Goal: Task Accomplishment & Management: Complete application form

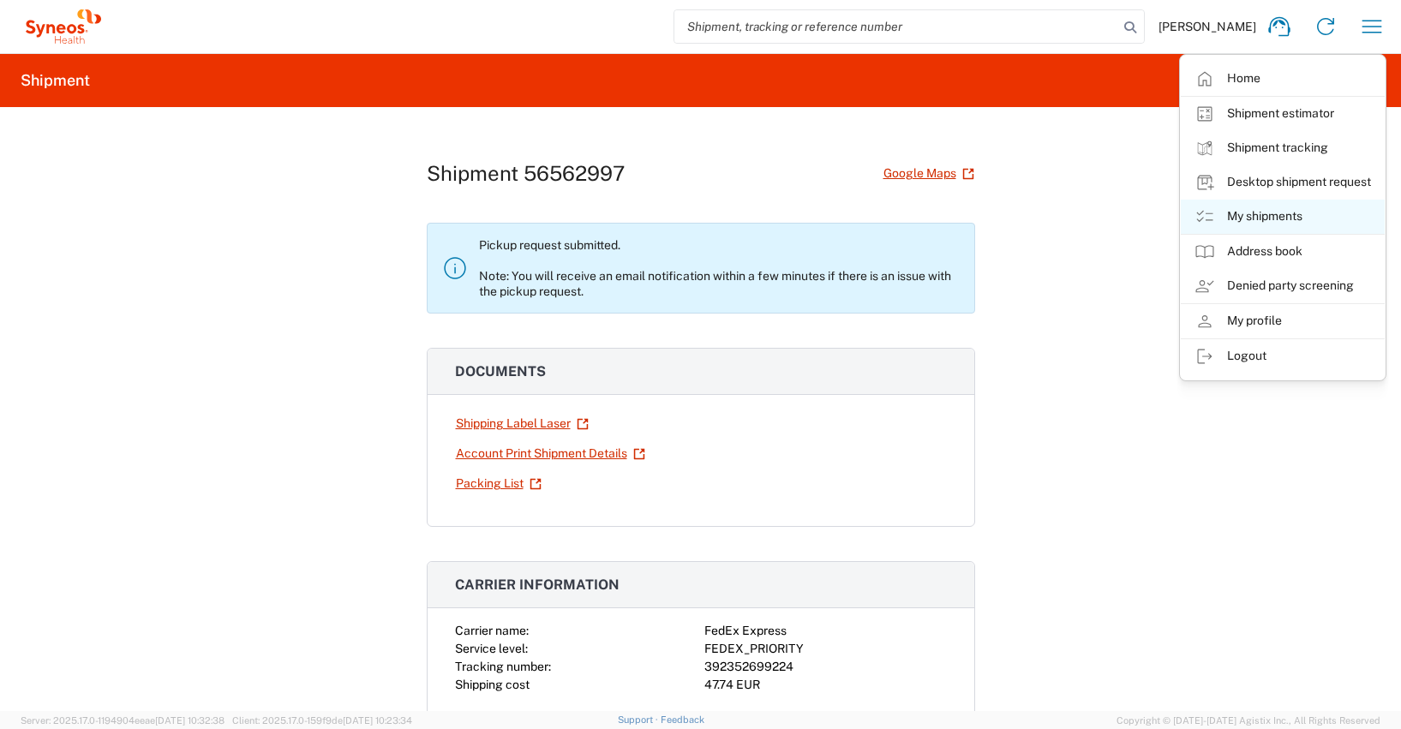
scroll to position [1357, 0]
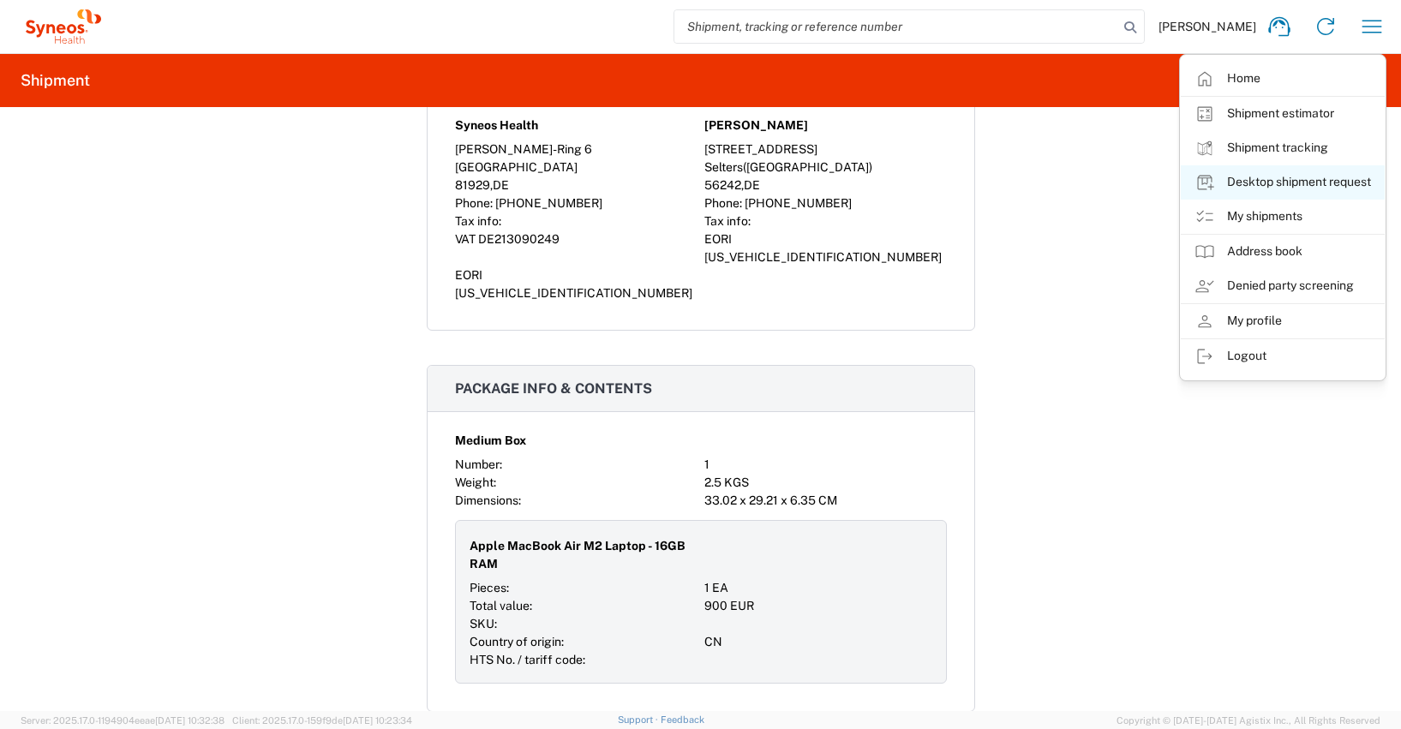
click at [1324, 180] on link "Desktop shipment request" at bounding box center [1283, 182] width 204 height 34
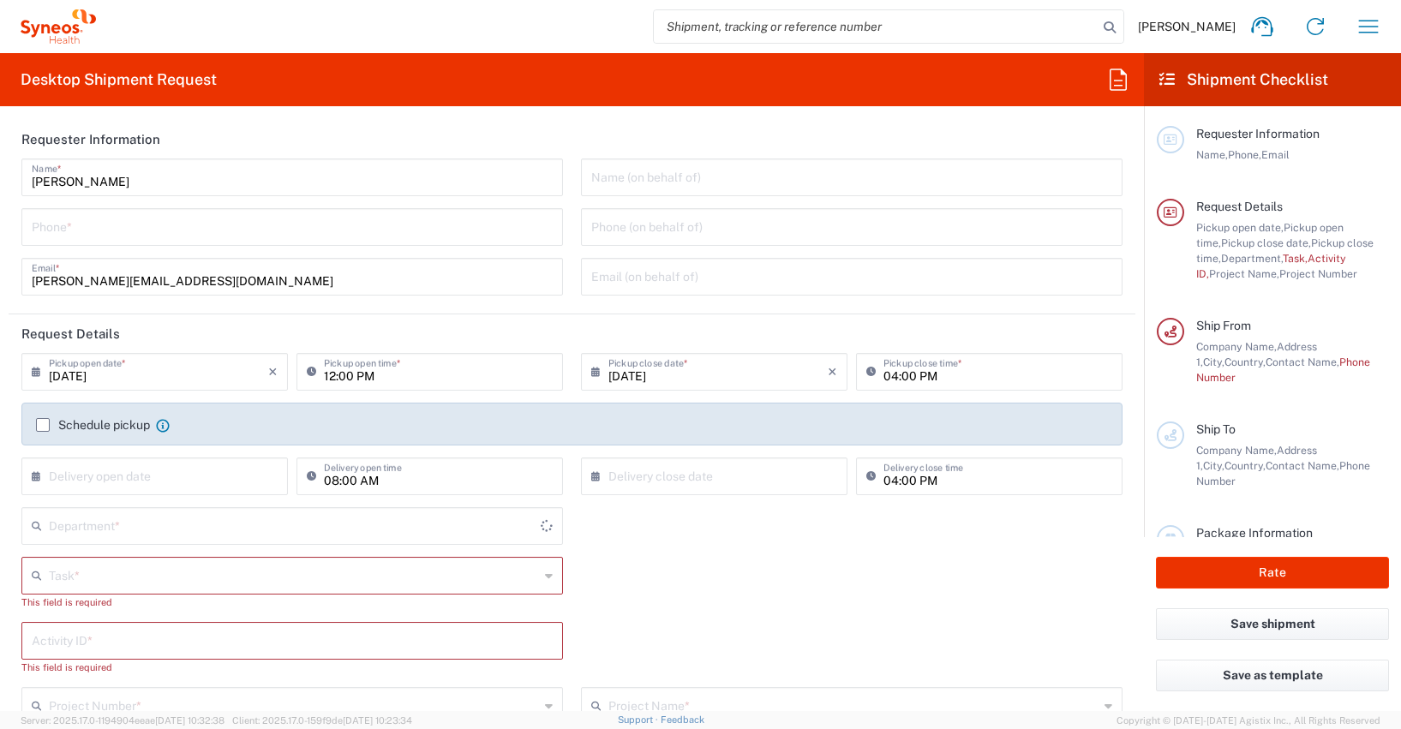
type input "[GEOGRAPHIC_DATA]"
type input "Syneos Health Germany GMBH"
click at [80, 230] on input "tel" at bounding box center [292, 226] width 521 height 30
type input "[PHONE_NUMBER]"
type input "[PERSON_NAME][EMAIL_ADDRESS][DOMAIN_NAME]"
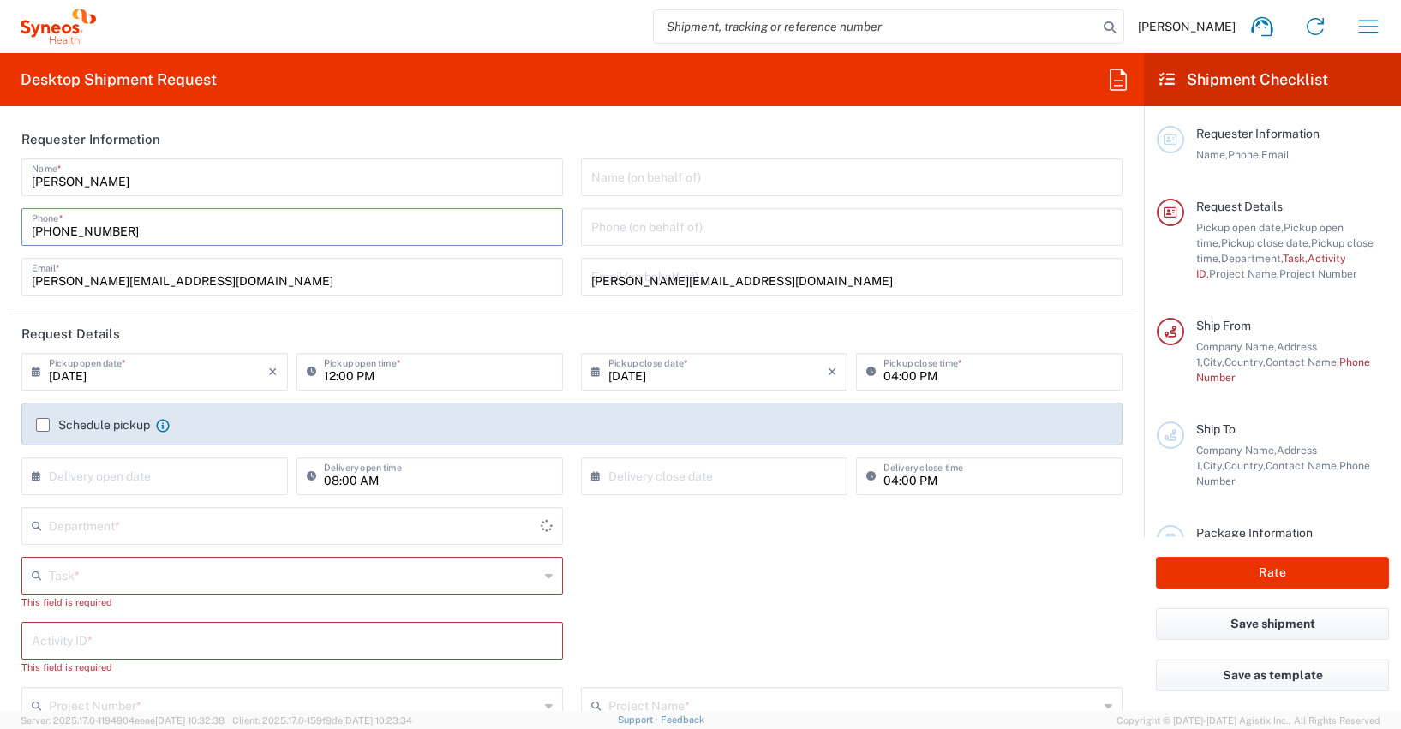
type input "4510"
type input "Other"
type input "4510"
type input "4510 DEPARTMENTAL EXPENSE"
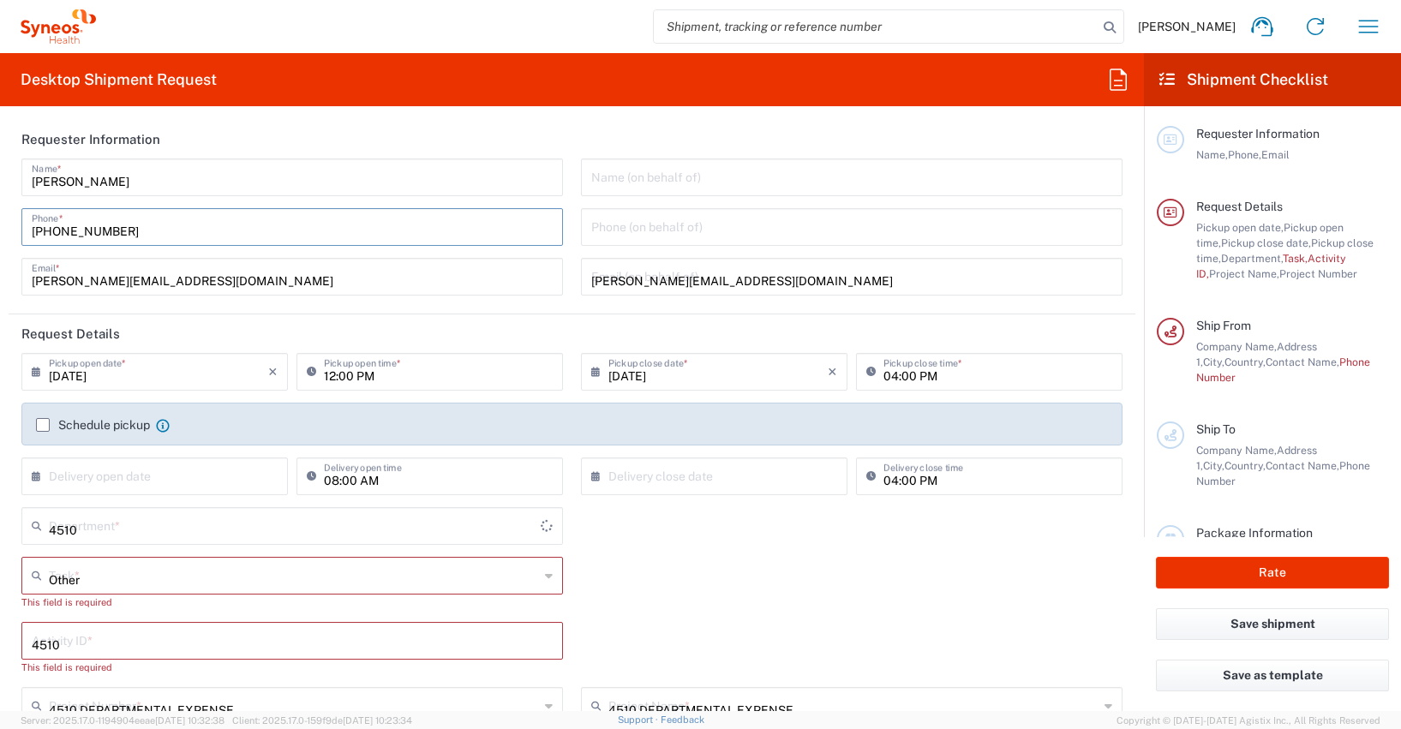
type input "[PHONE_NUMBER]"
type input "[PERSON_NAME]"
type input "[STREET_ADDRESS]"
type input "Selters ([GEOGRAPHIC_DATA])"
type input "[GEOGRAPHIC_DATA]"
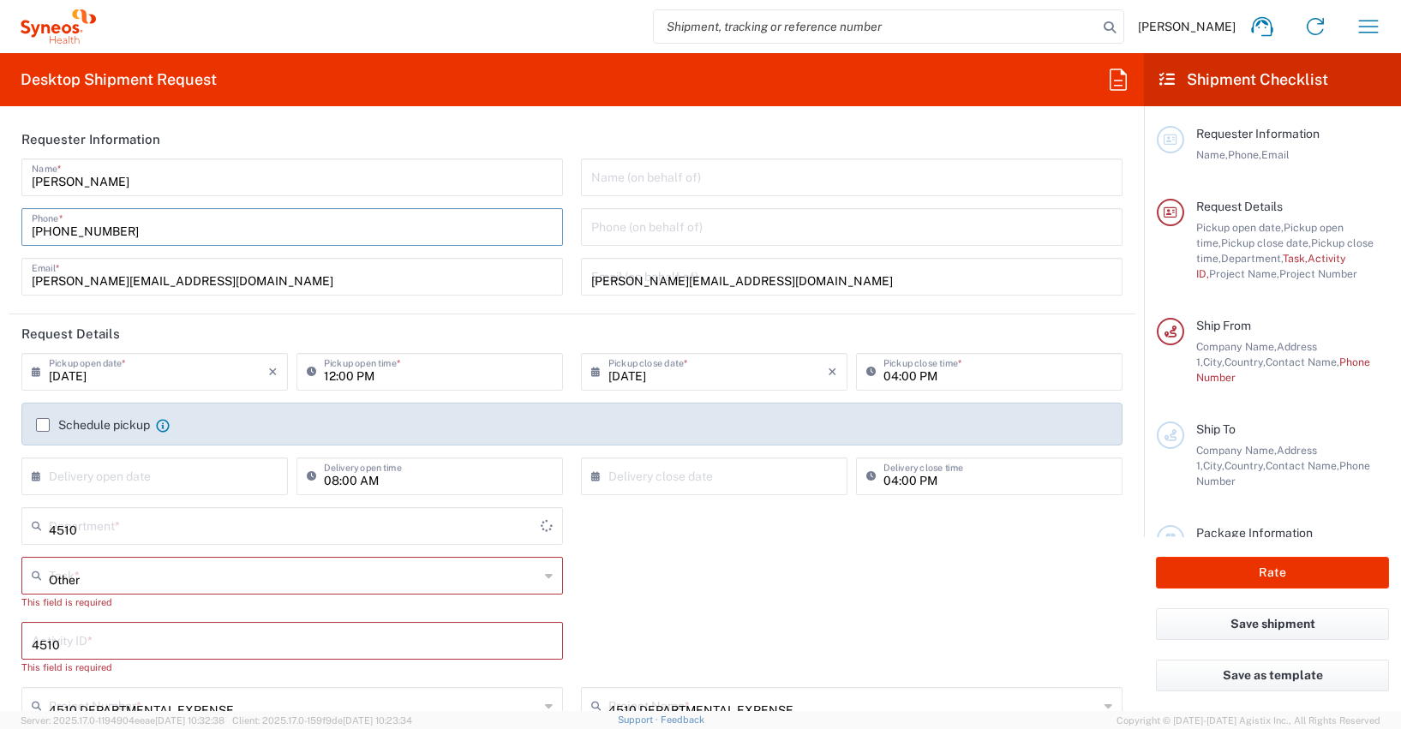
type input "56242"
type input "[PERSON_NAME]"
type input "[PHONE_NUMBER]"
type input "[PERSON_NAME][EMAIL_ADDRESS][PERSON_NAME][DOMAIN_NAME]"
type input "[US_VEHICLE_IDENTIFICATION_NUMBER]"
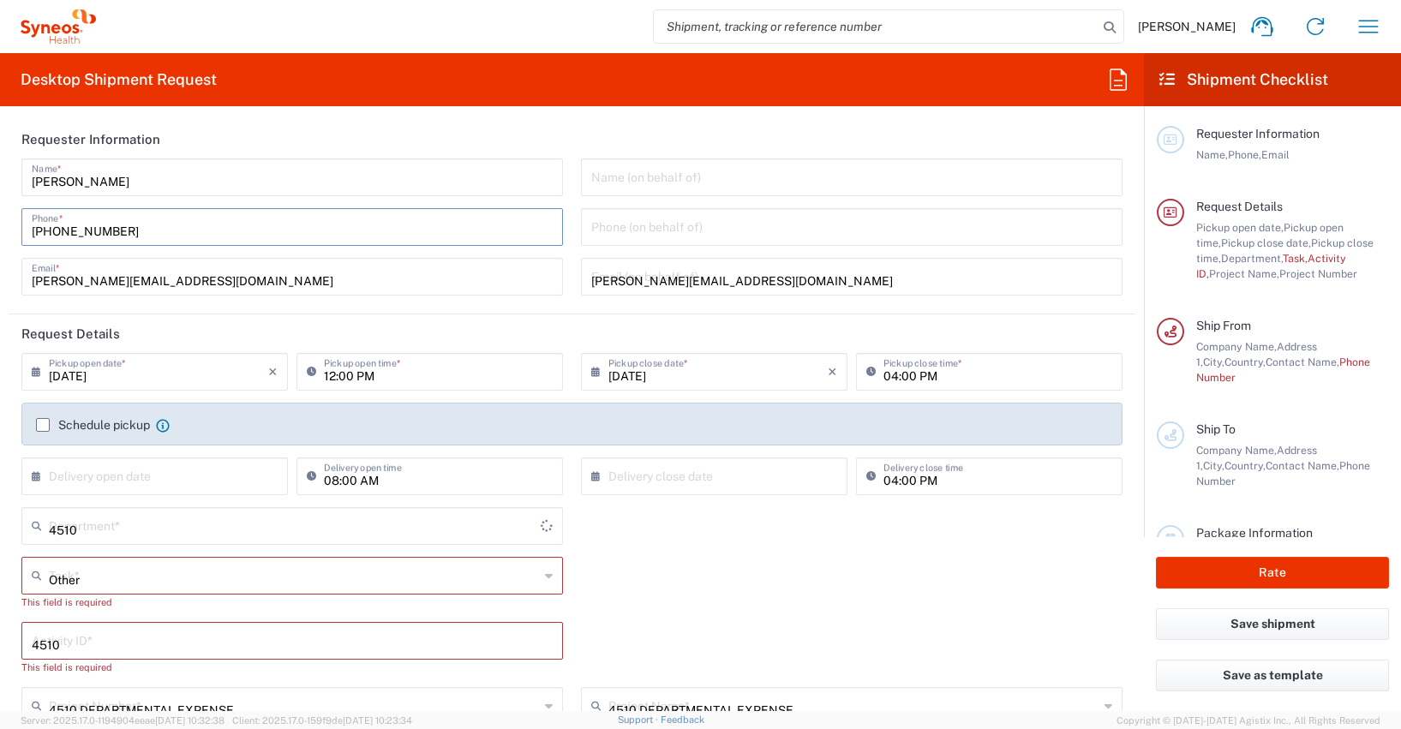
type input "Medium Box"
type input "1"
type input "33.02"
type input "29.21"
type input "6.35"
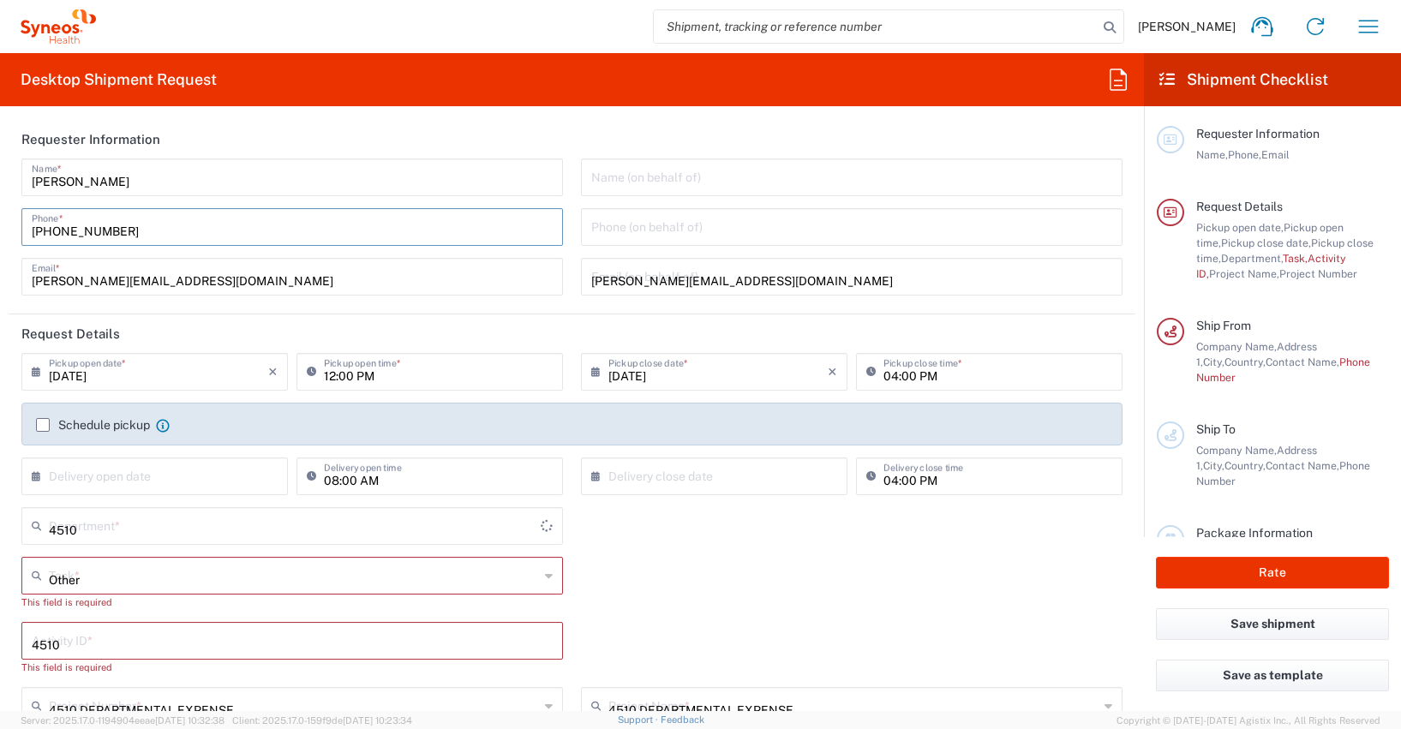
type input "cm"
type input "2.5"
type input "[PERSON_NAME]"
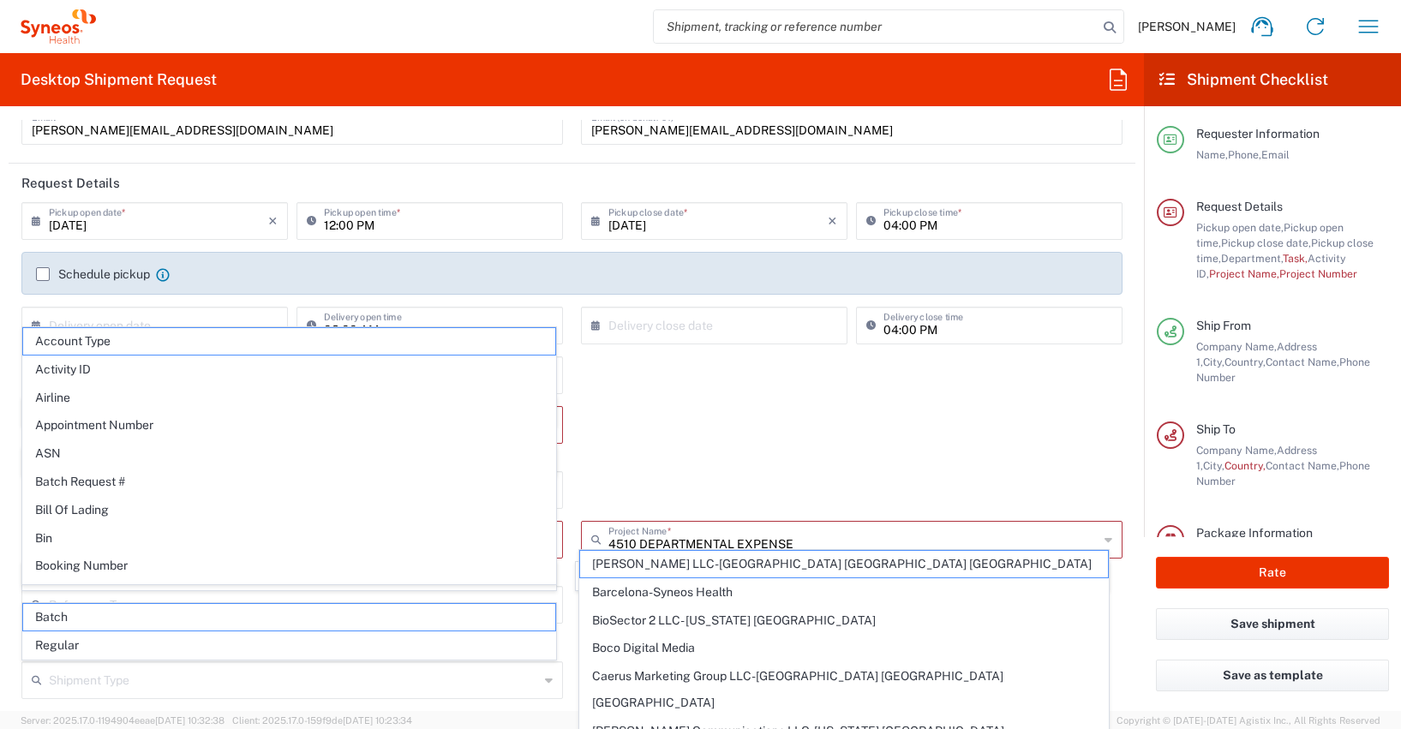
scroll to position [152, 0]
click at [707, 408] on div "Other Task * Other This field is required" at bounding box center [572, 437] width 1119 height 65
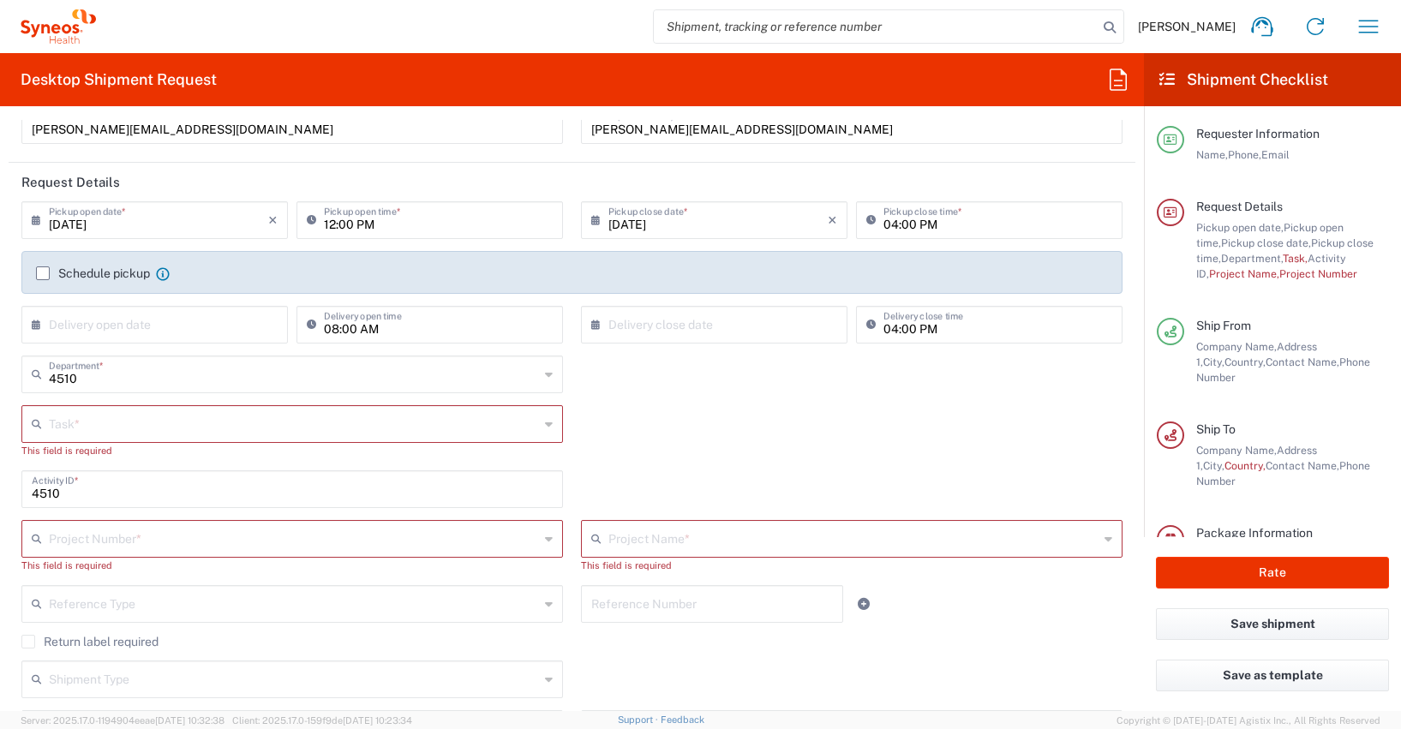
click at [51, 425] on input "text" at bounding box center [294, 423] width 490 height 30
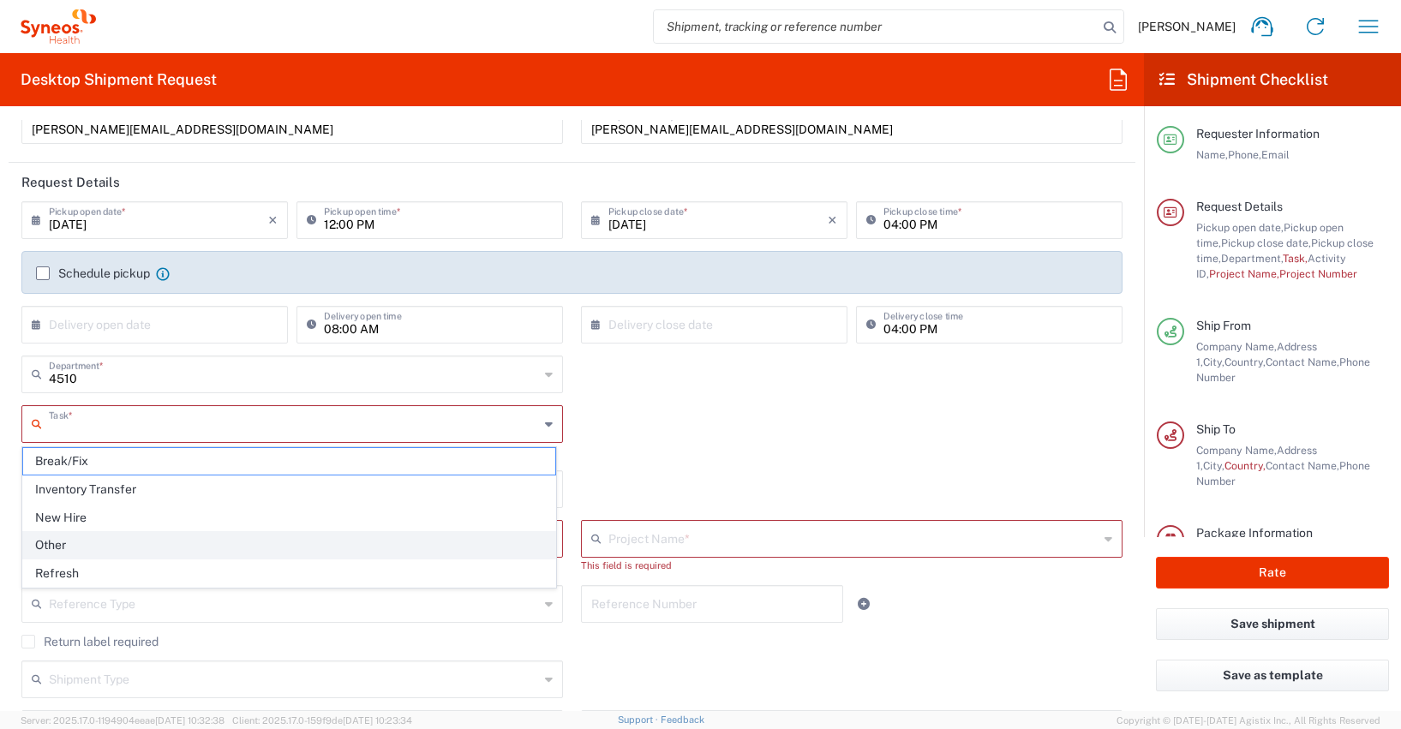
click at [57, 546] on span "Other" at bounding box center [289, 545] width 532 height 27
type input "Other"
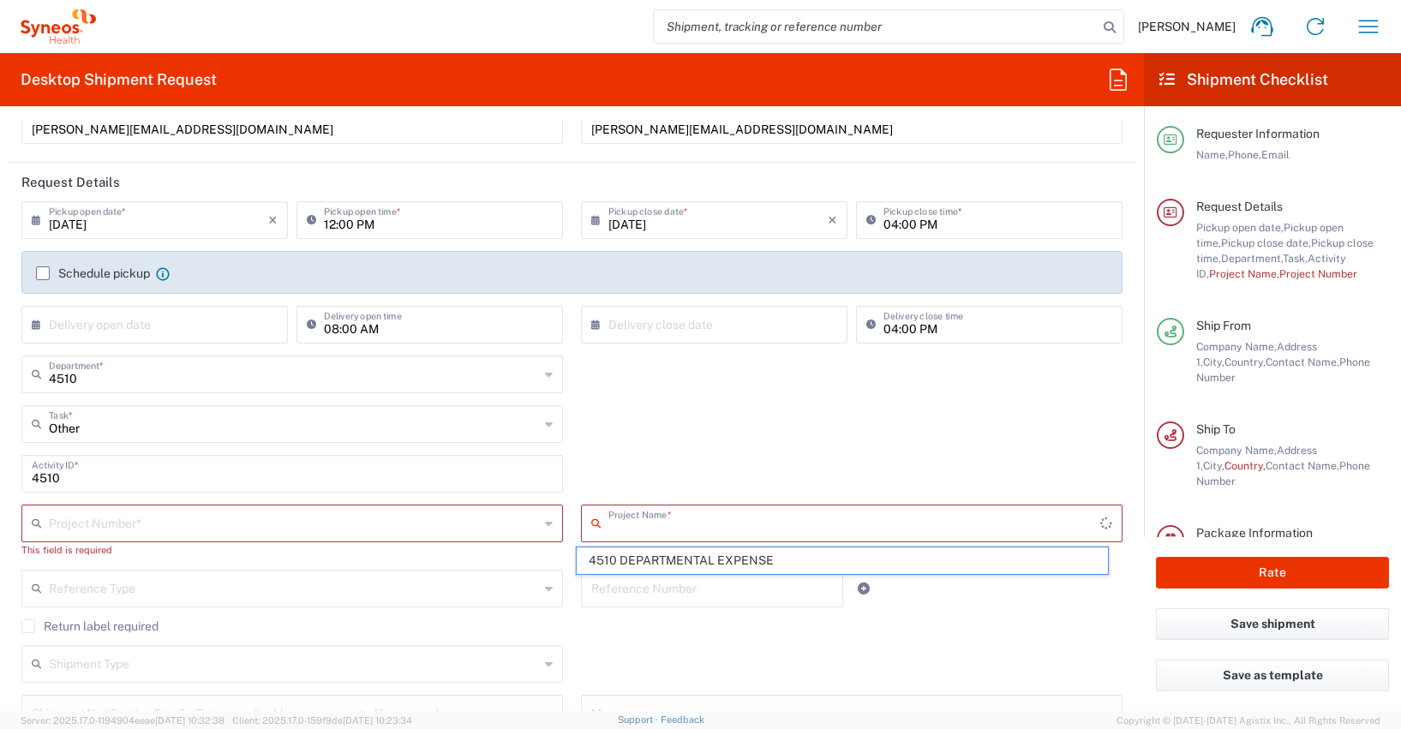
click at [632, 529] on input "text" at bounding box center [854, 522] width 492 height 30
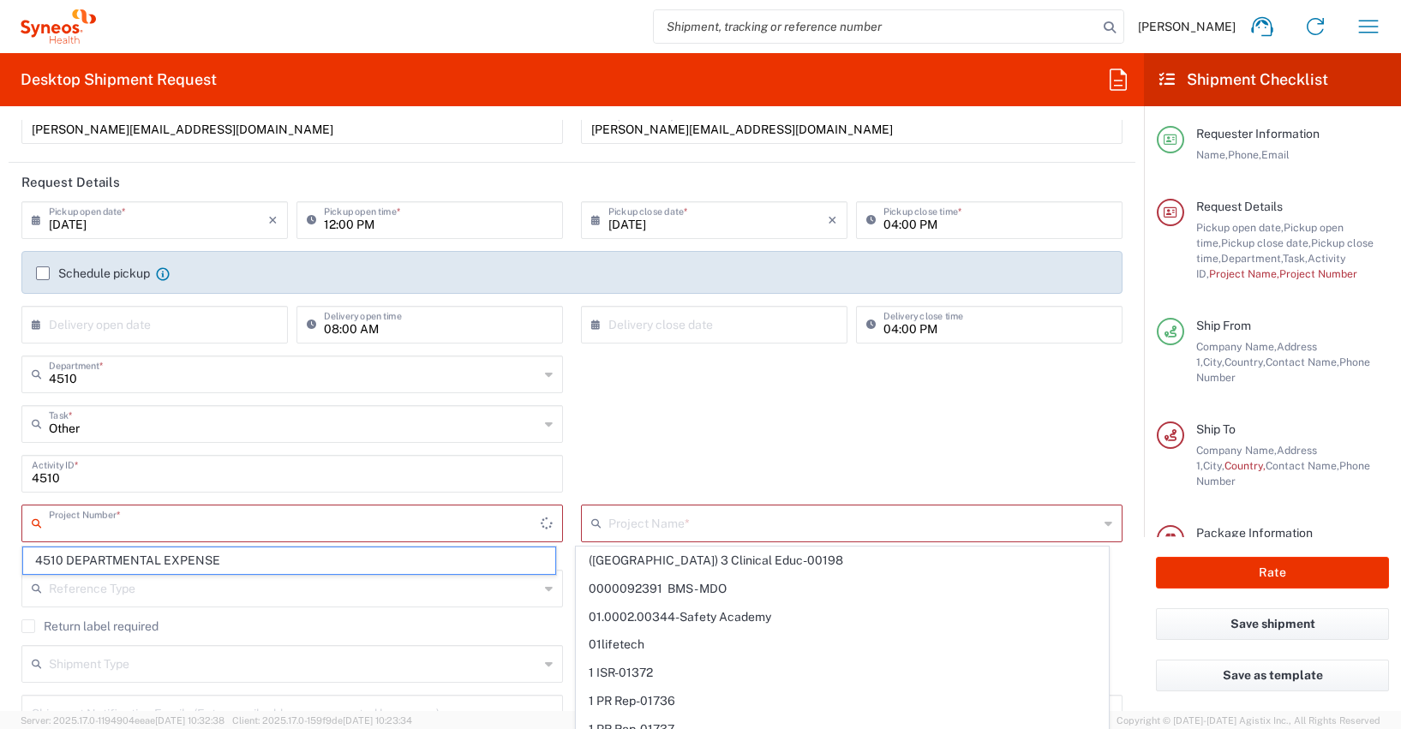
click at [100, 533] on input "text" at bounding box center [295, 522] width 492 height 30
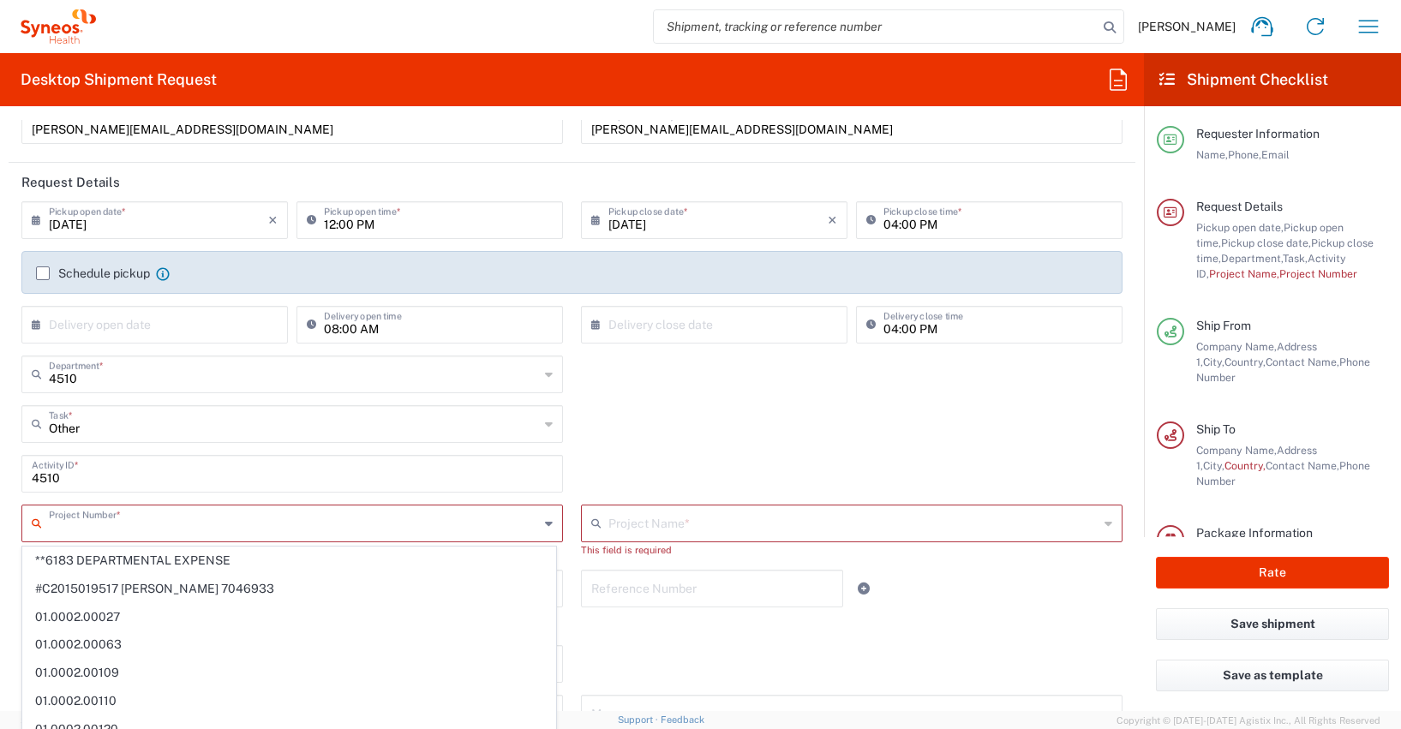
click at [102, 557] on span "**6183 DEPARTMENTAL EXPENSE" at bounding box center [289, 561] width 532 height 27
type input "**6183 DEPARTMENTAL EXPENSE"
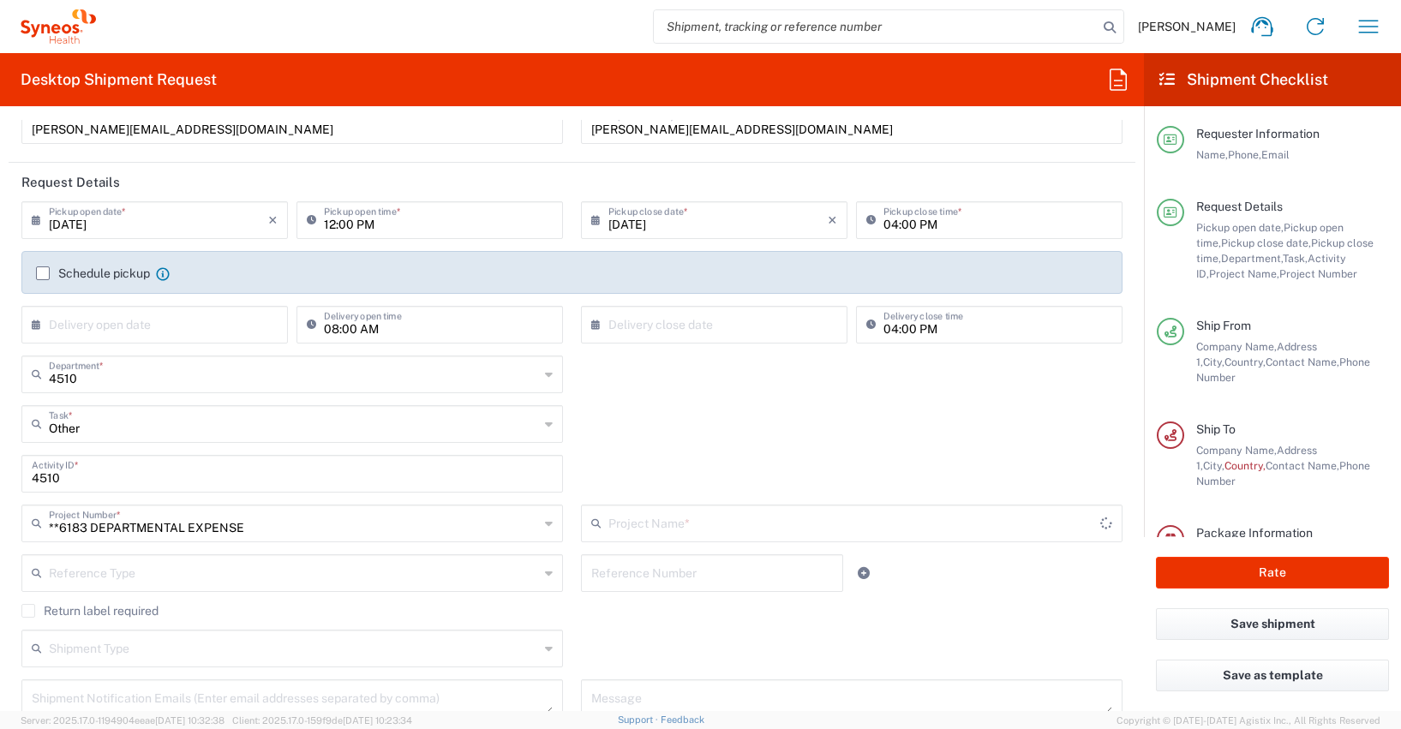
type input "6183"
click at [70, 528] on input "**6183 DEPARTMENTAL EXPENSE" at bounding box center [294, 522] width 490 height 30
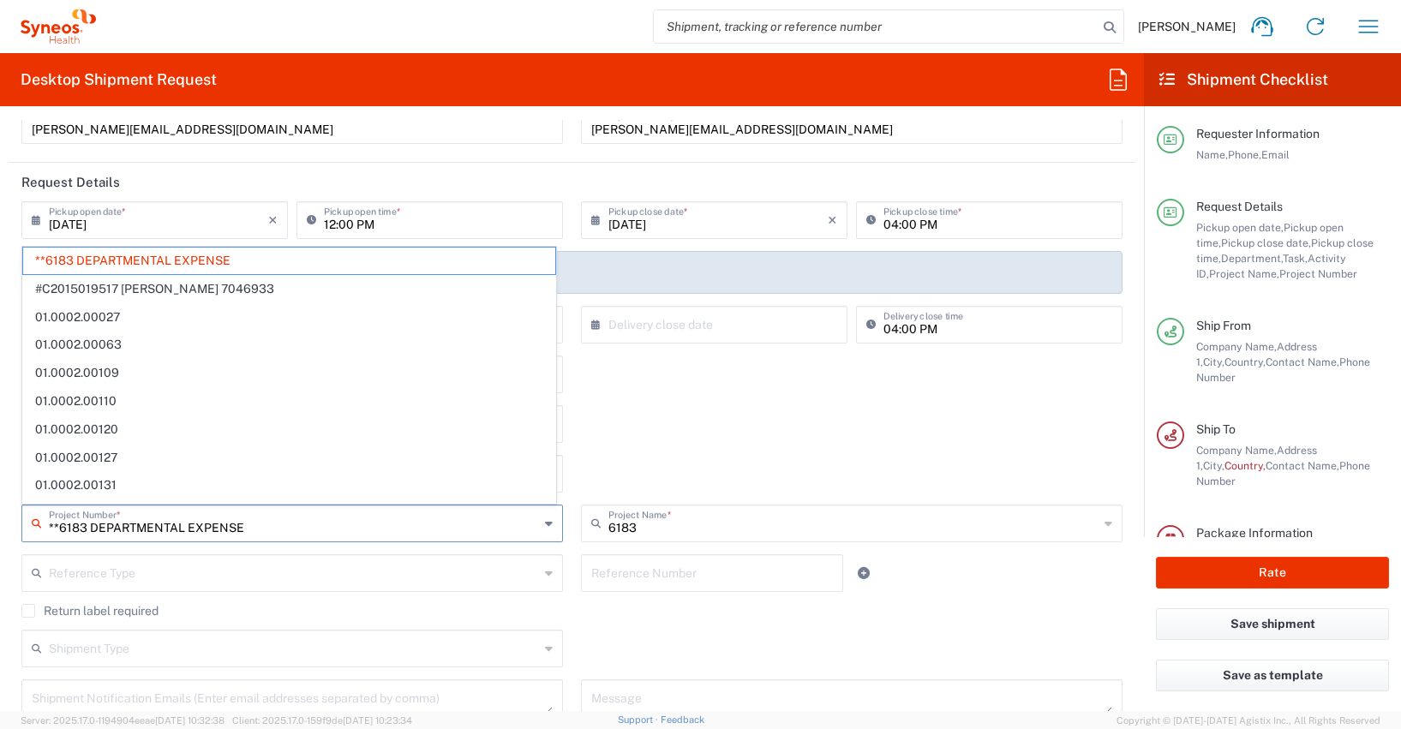
click at [70, 528] on input "**6183 DEPARTMENTAL EXPENSE" at bounding box center [294, 522] width 490 height 30
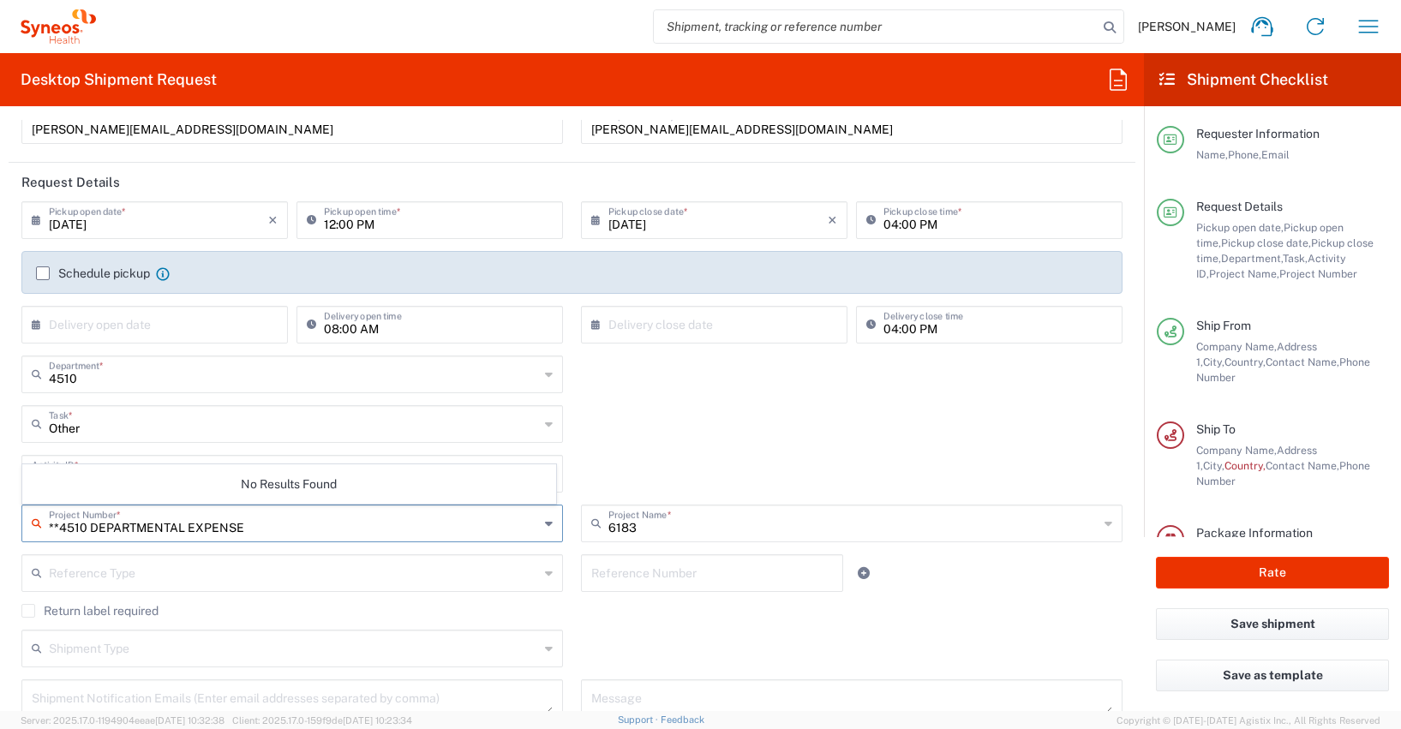
type input "**4510 DEPARTMENTAL EXPENSE"
click at [7, 533] on form "Requester Information [PERSON_NAME] Name * [PHONE_NUMBER] Phone * [PERSON_NAME]…" at bounding box center [572, 415] width 1144 height 591
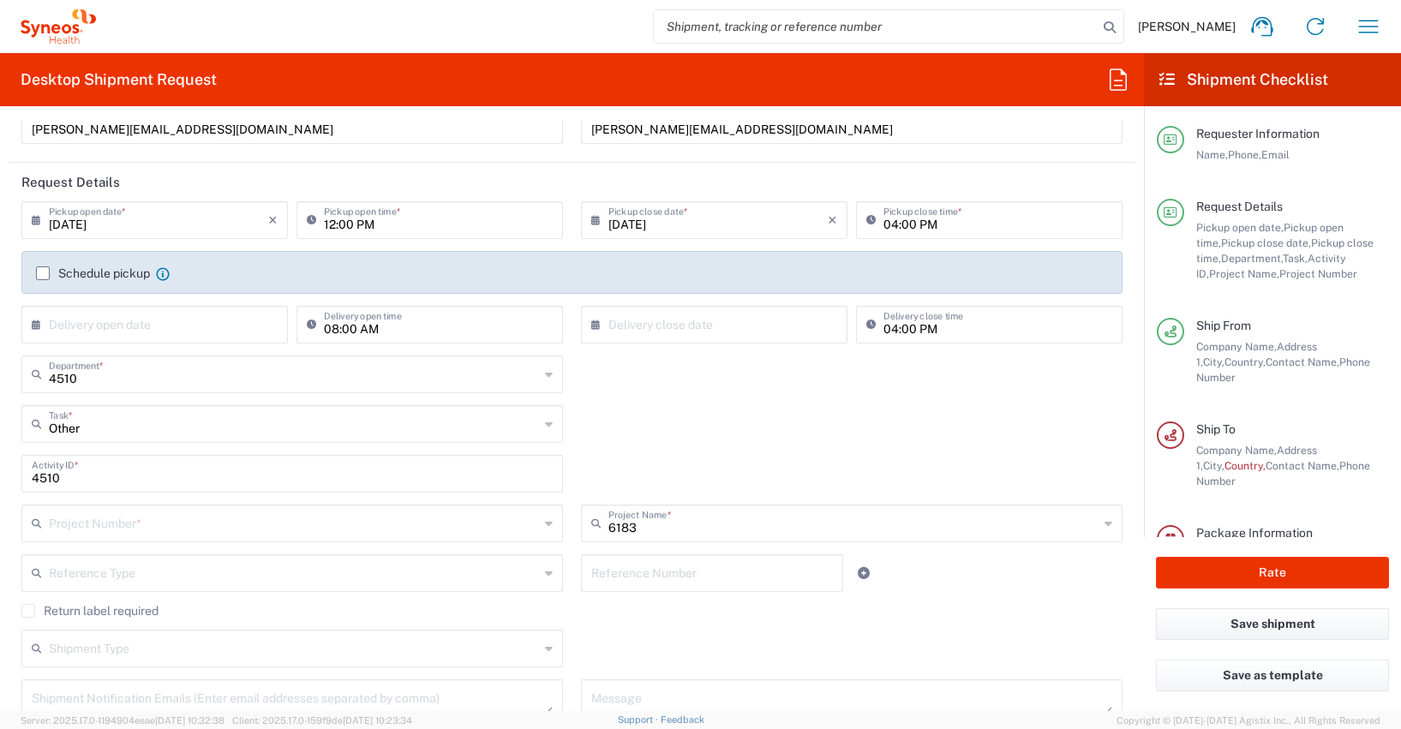
click at [96, 524] on input "text" at bounding box center [294, 522] width 490 height 30
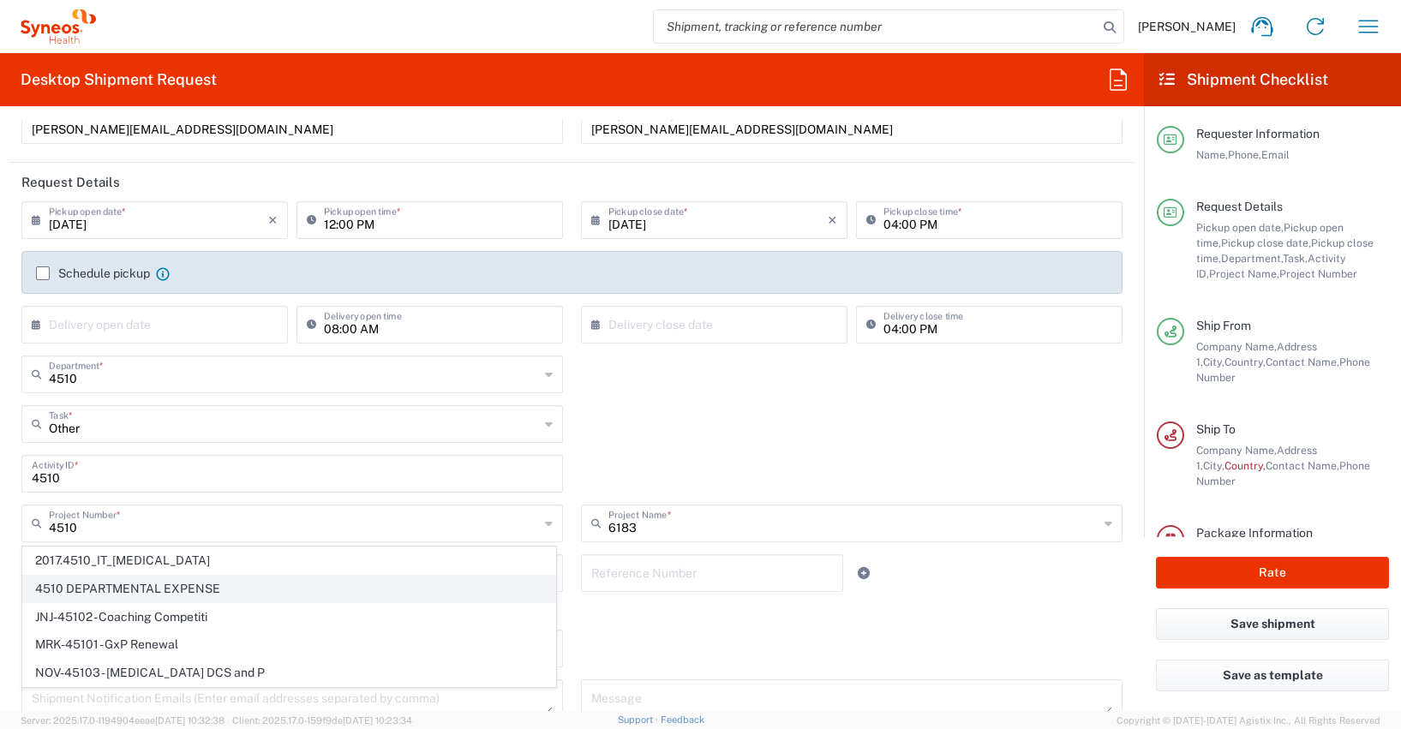
click at [96, 583] on span "4510 DEPARTMENTAL EXPENSE" at bounding box center [289, 589] width 532 height 27
type input "4510 DEPARTMENTAL EXPENSE"
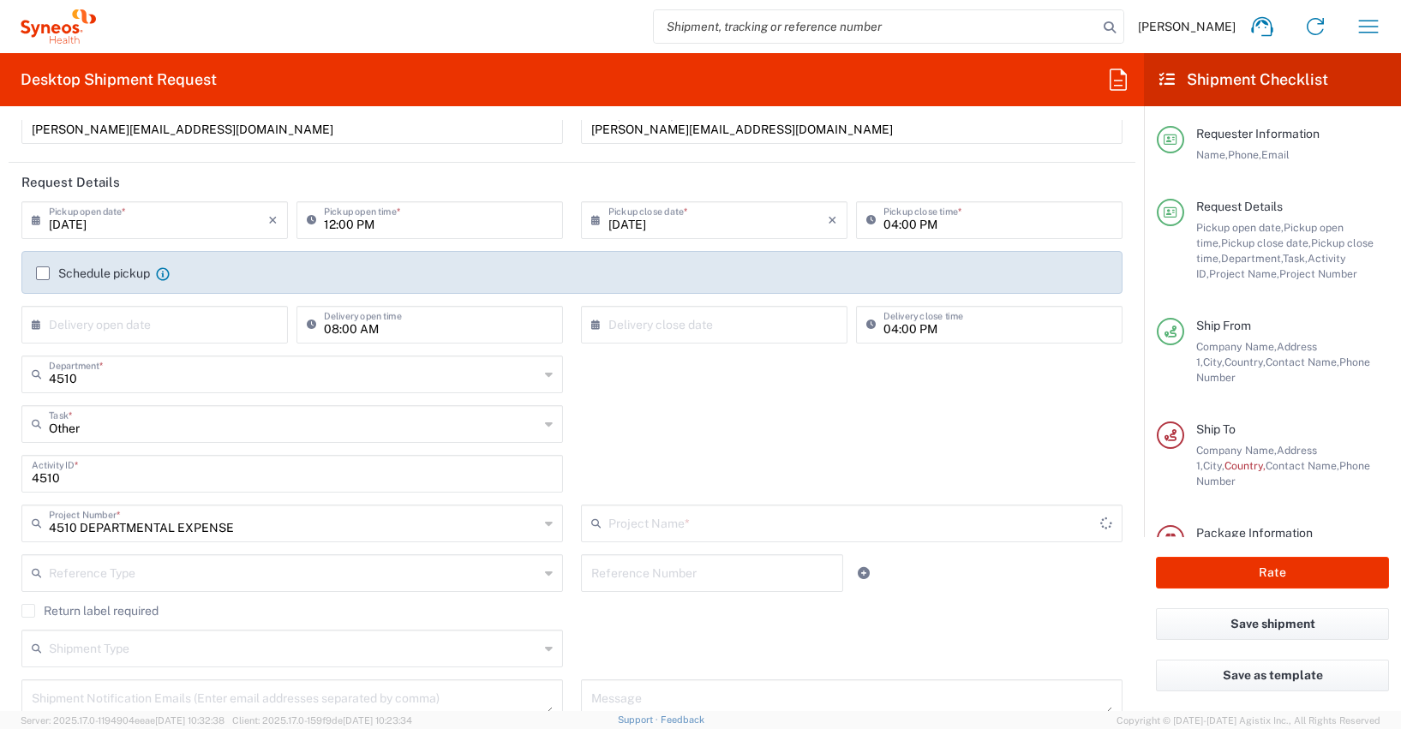
type input "4510 DEPARTMENTAL EXPENSE"
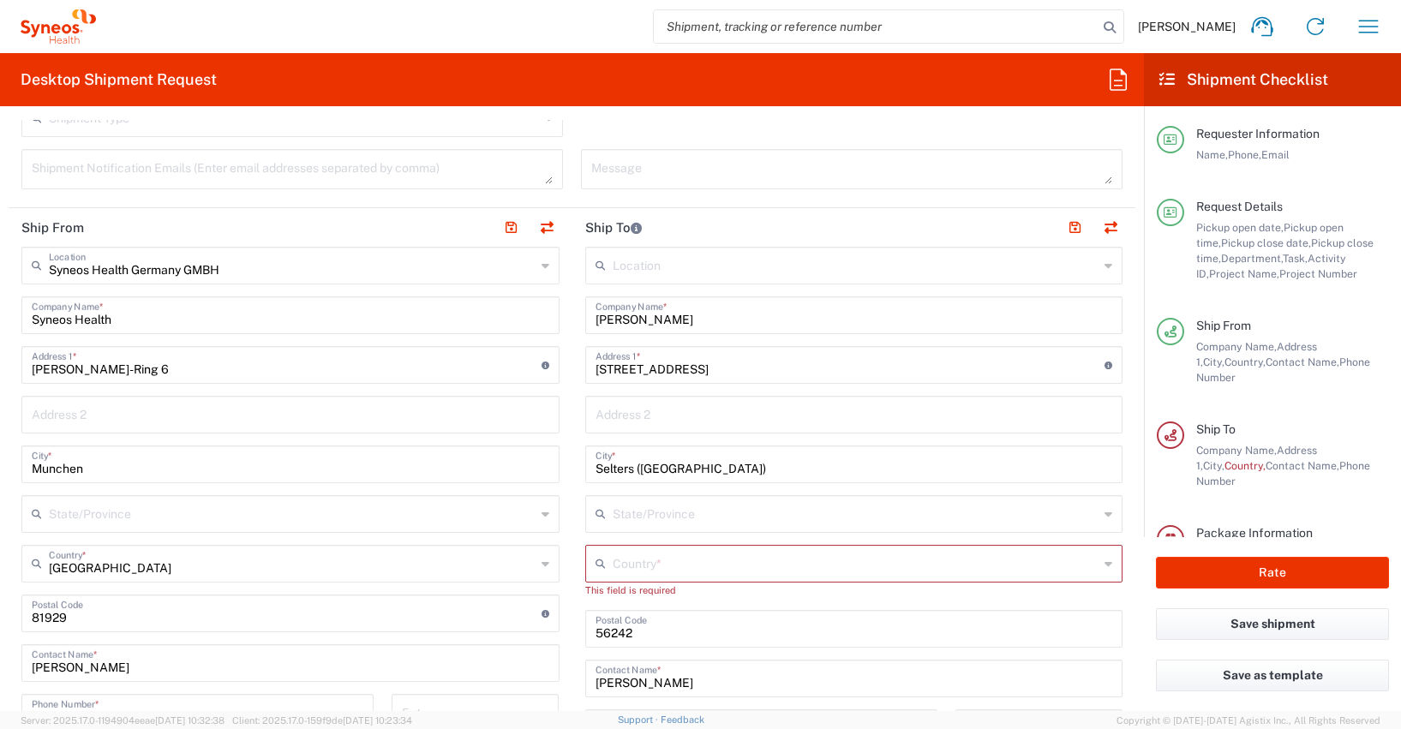
scroll to position [708, 0]
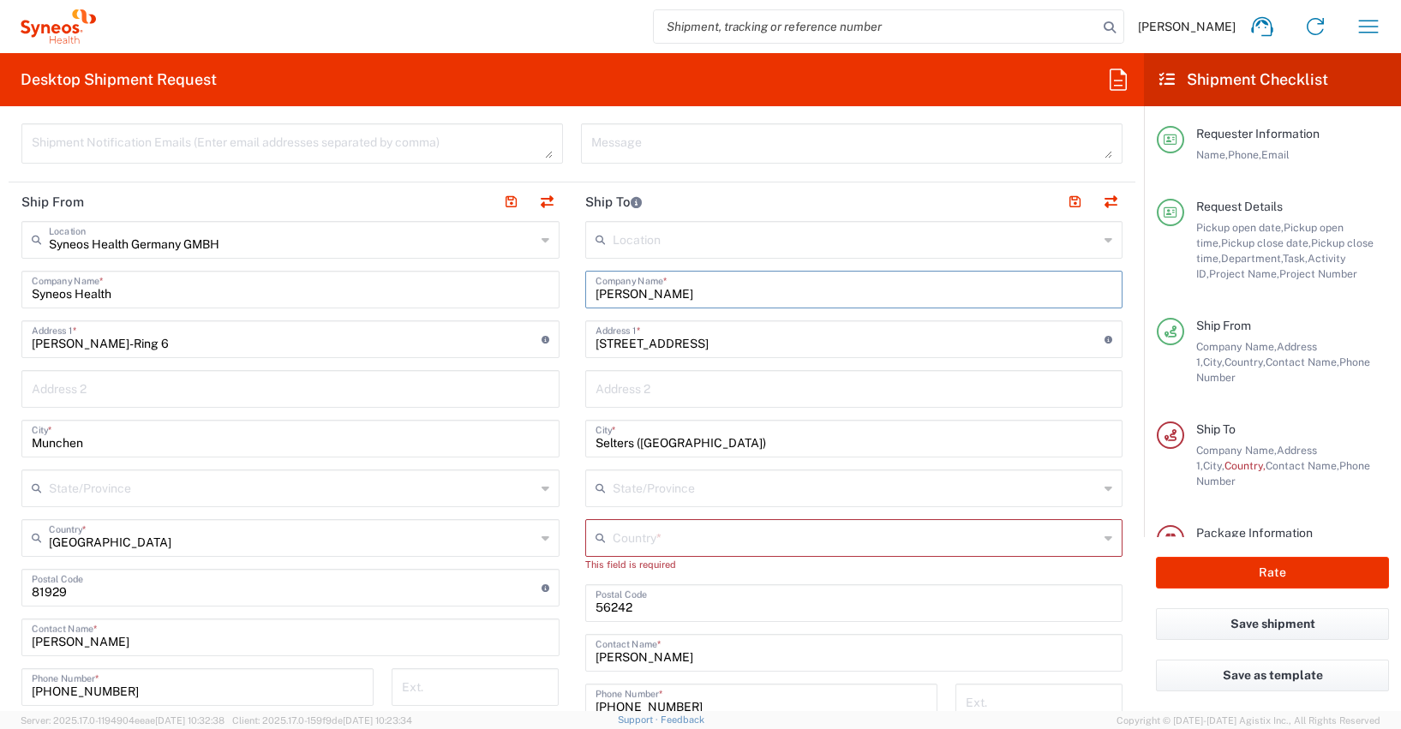
drag, startPoint x: 662, startPoint y: 297, endPoint x: 617, endPoint y: 284, distance: 47.4
click at [617, 284] on input "[PERSON_NAME]" at bounding box center [855, 288] width 518 height 30
paste input "[PERSON_NAME]"
type input "[PERSON_NAME]"
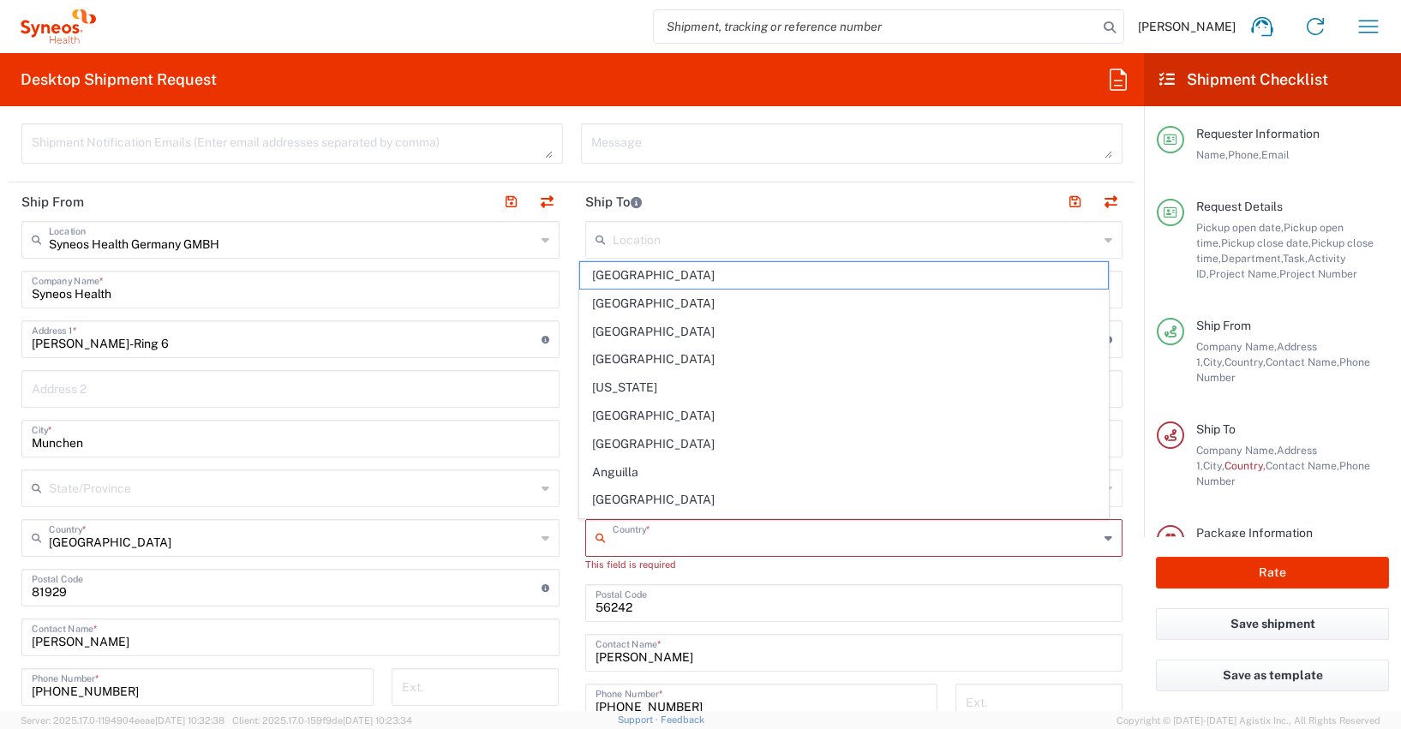
click at [640, 537] on input "text" at bounding box center [856, 537] width 487 height 30
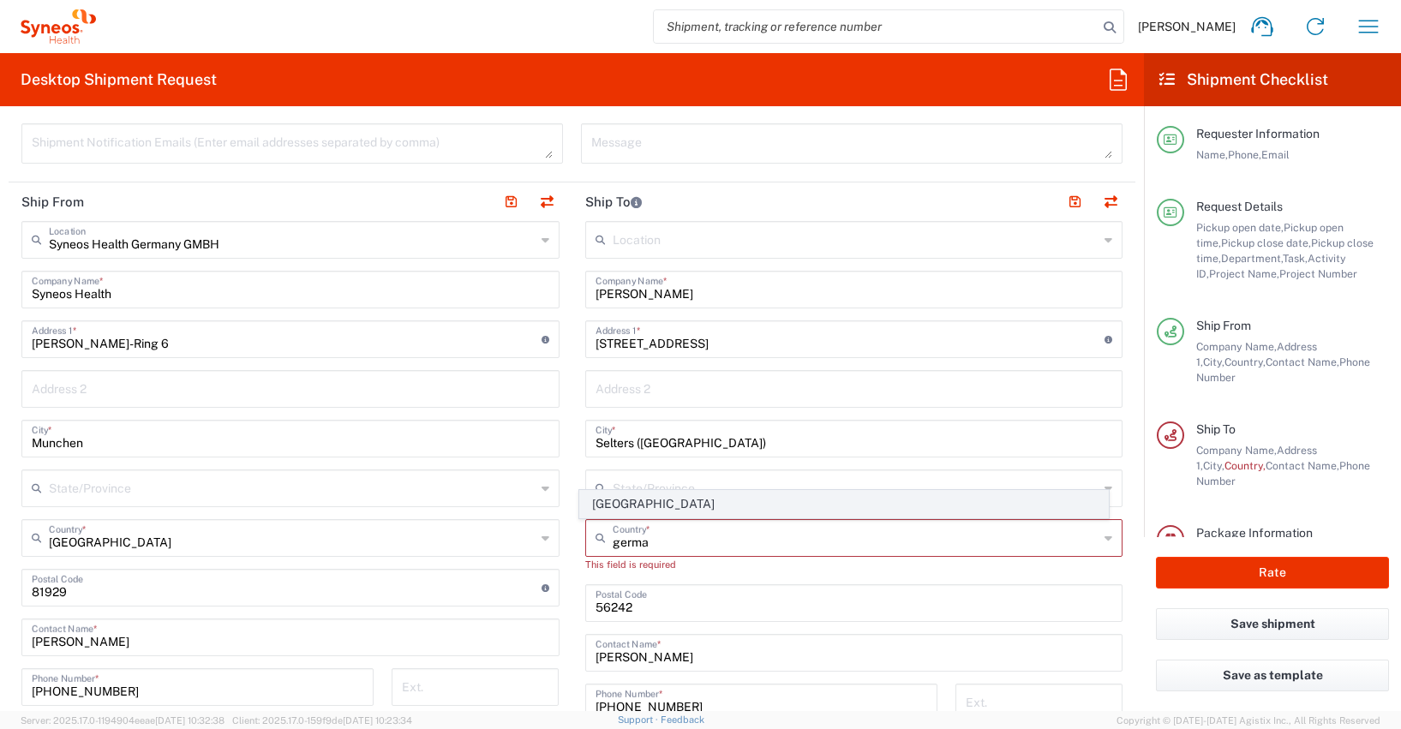
click at [614, 507] on span "[GEOGRAPHIC_DATA]" at bounding box center [844, 504] width 528 height 27
type input "[GEOGRAPHIC_DATA]"
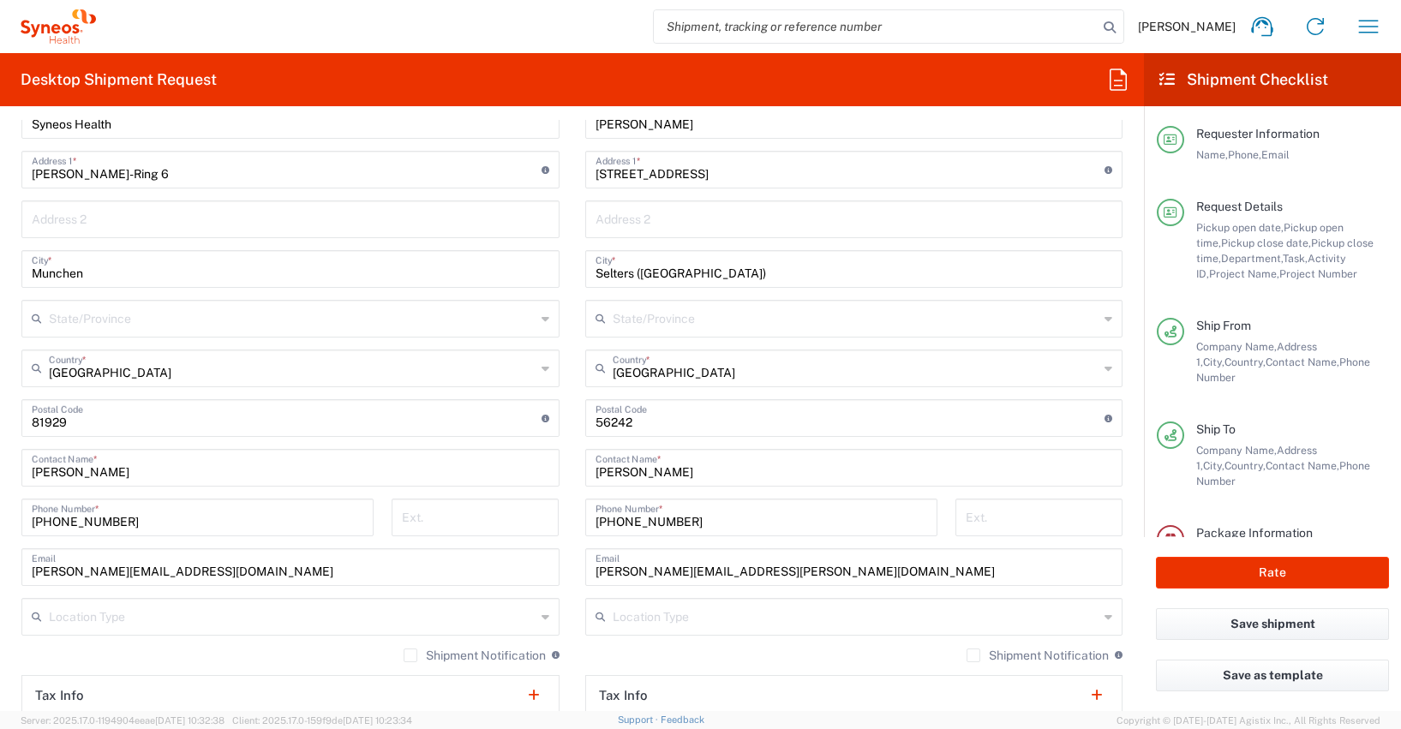
scroll to position [881, 0]
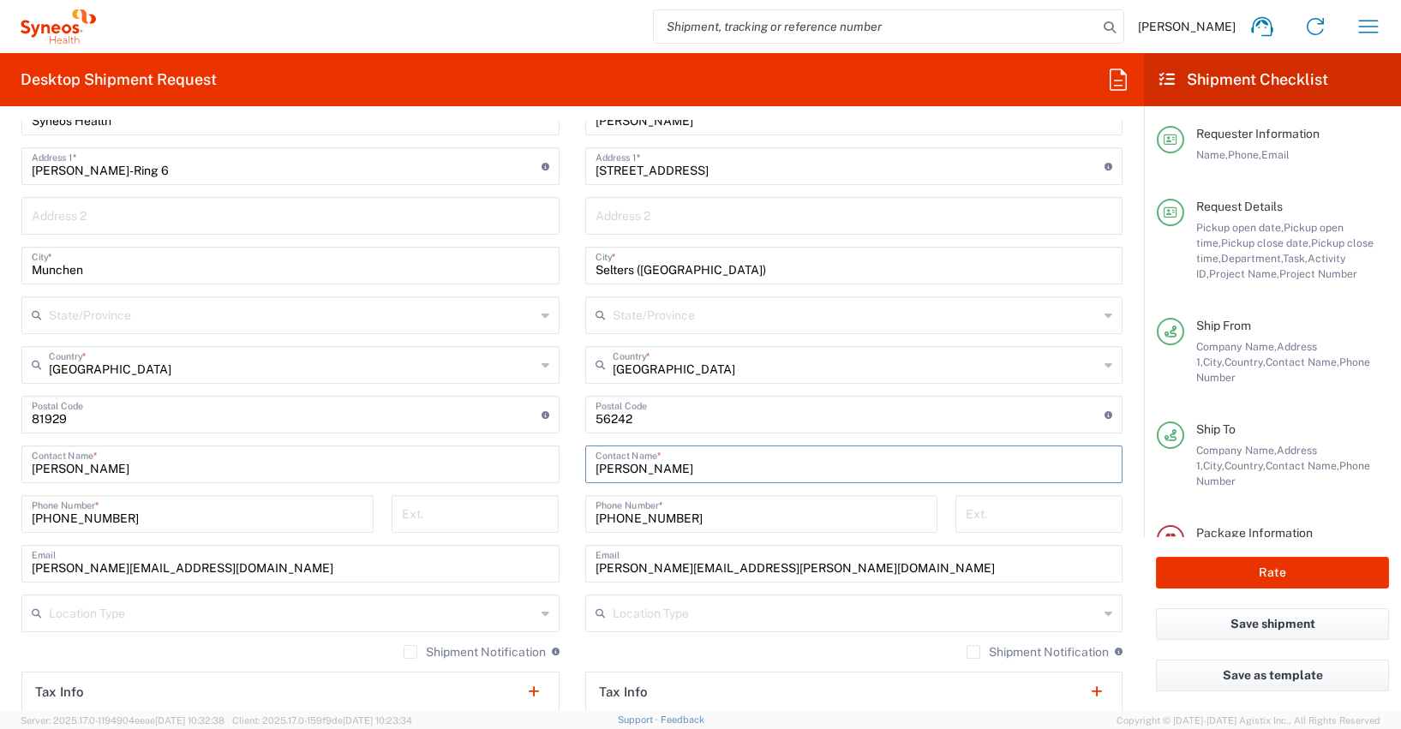
drag, startPoint x: 668, startPoint y: 465, endPoint x: 573, endPoint y: 461, distance: 94.3
click at [573, 461] on main "Location [PERSON_NAME] LLC-[GEOGRAPHIC_DATA] [GEOGRAPHIC_DATA] [GEOGRAPHIC_DATA…" at bounding box center [854, 408] width 564 height 720
paste input "[PERSON_NAME]"
type input "[PERSON_NAME]"
click at [617, 417] on input "undefined" at bounding box center [851, 414] width 510 height 30
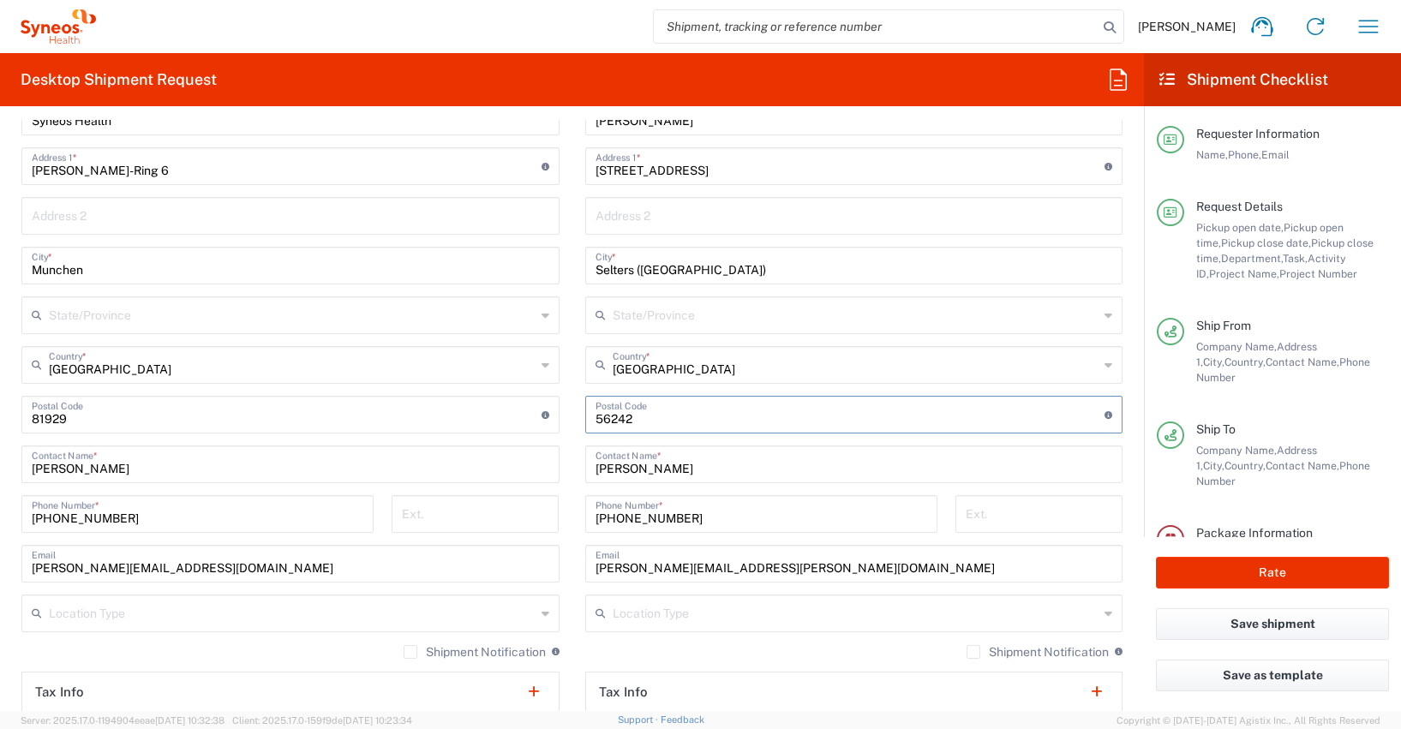
click at [617, 417] on input "undefined" at bounding box center [851, 414] width 510 height 30
type input "40885"
drag, startPoint x: 675, startPoint y: 171, endPoint x: 561, endPoint y: 169, distance: 114.0
click at [561, 169] on div "Ship From Syneos Health [GEOGRAPHIC_DATA] GMBH Location Syneos Health [GEOGRAPH…" at bounding box center [572, 416] width 1127 height 815
paste input "Rehhecke 102"
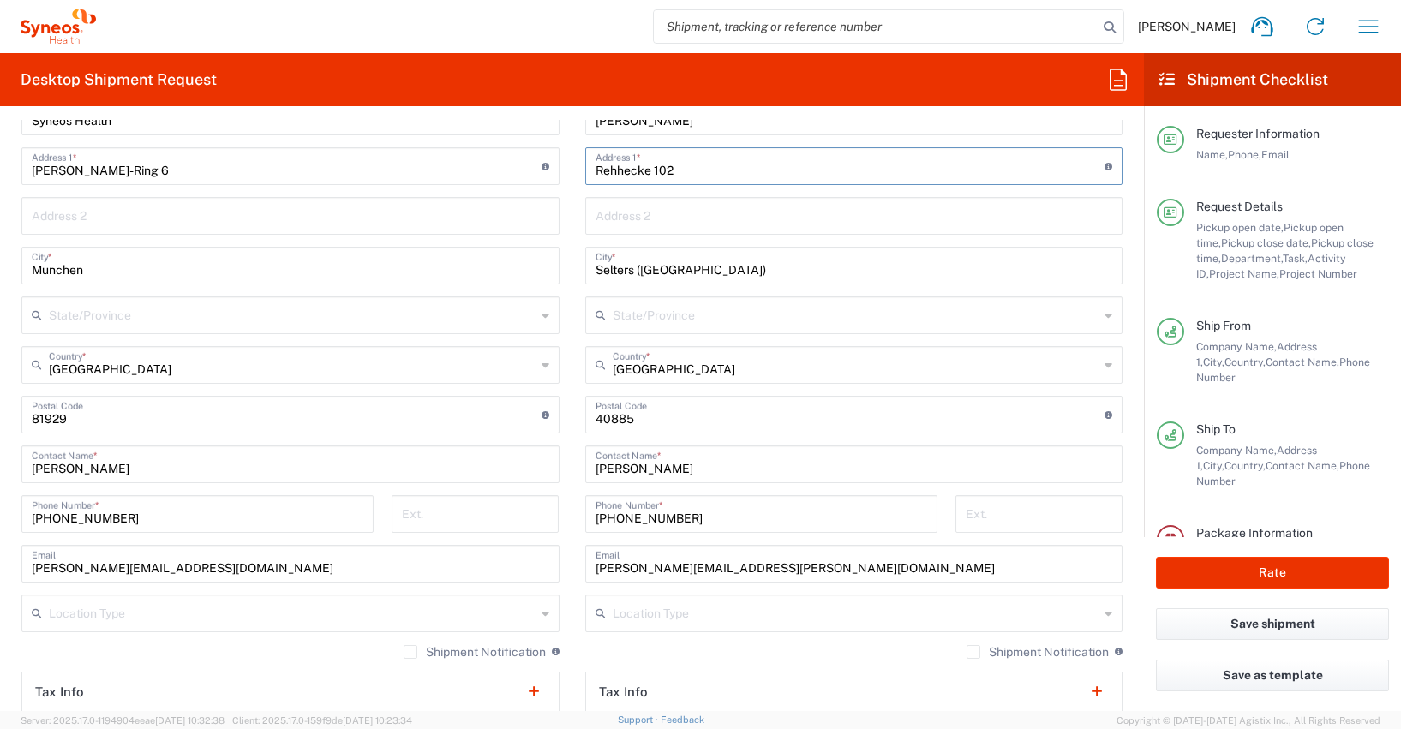
type input "Rehhecke 102"
drag, startPoint x: 726, startPoint y: 267, endPoint x: 576, endPoint y: 257, distance: 150.3
click at [576, 257] on main "Location [PERSON_NAME] LLC-[GEOGRAPHIC_DATA] [GEOGRAPHIC_DATA] [GEOGRAPHIC_DATA…" at bounding box center [854, 408] width 564 height 720
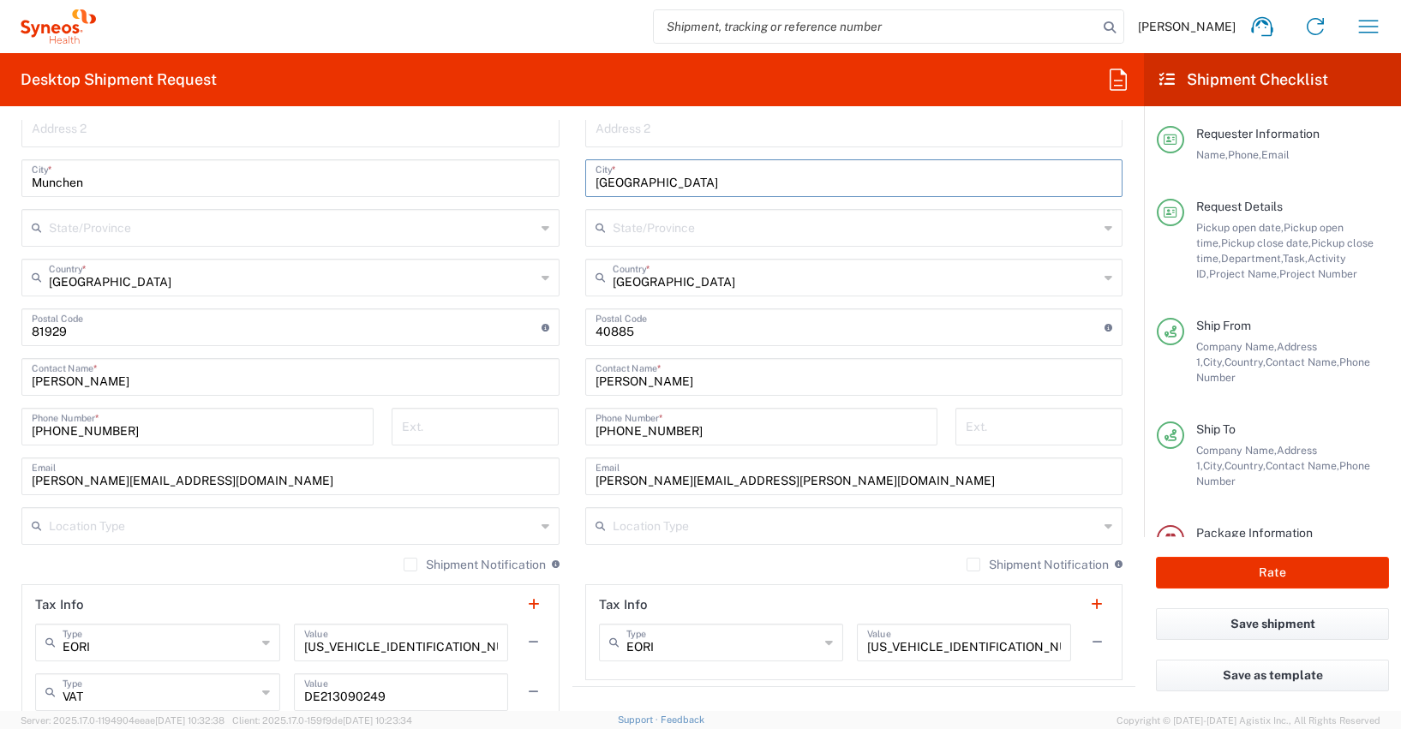
scroll to position [1004, 0]
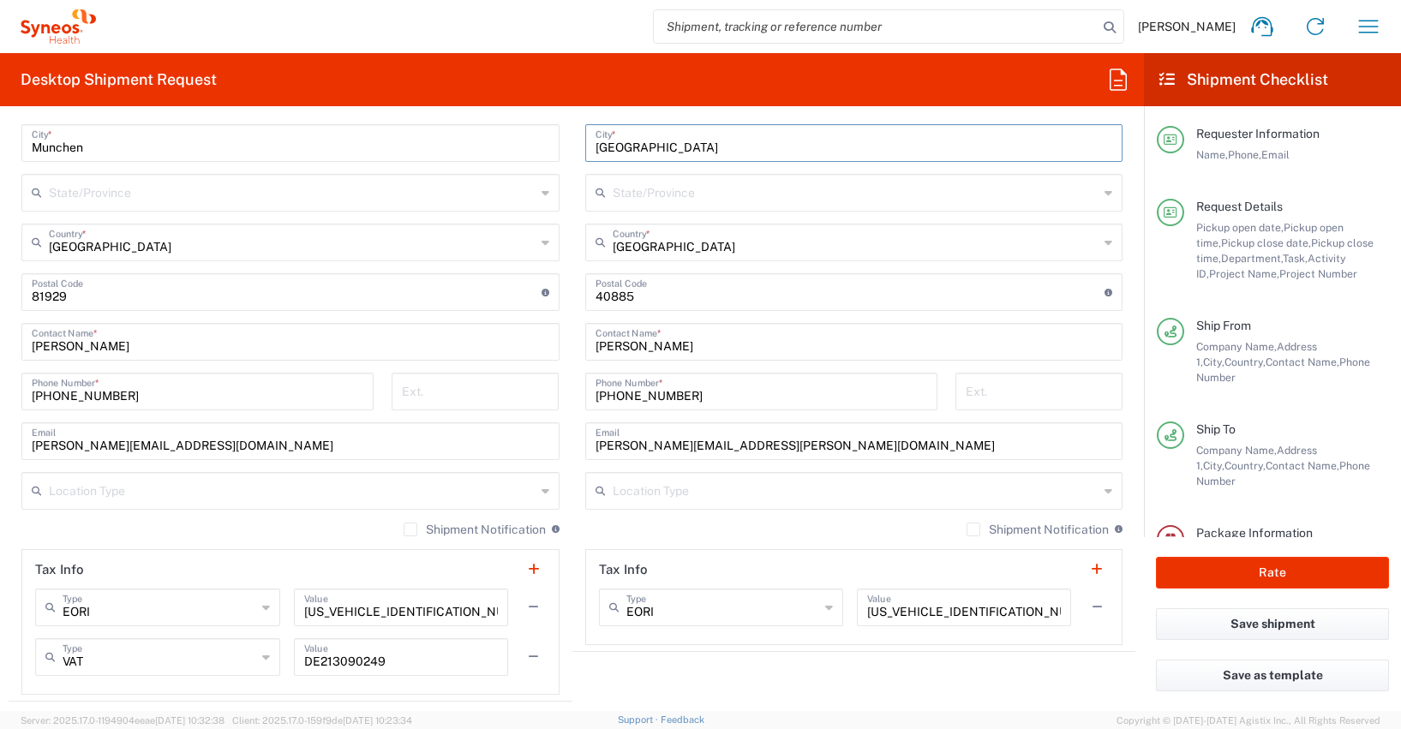
type input "[GEOGRAPHIC_DATA]"
drag, startPoint x: 709, startPoint y: 394, endPoint x: 563, endPoint y: 393, distance: 145.7
click at [563, 393] on div "Ship From Syneos Health [GEOGRAPHIC_DATA] GMBH Location Syneos Health [GEOGRAPH…" at bounding box center [572, 294] width 1127 height 815
paste input "01624047139"
type input "01624047139"
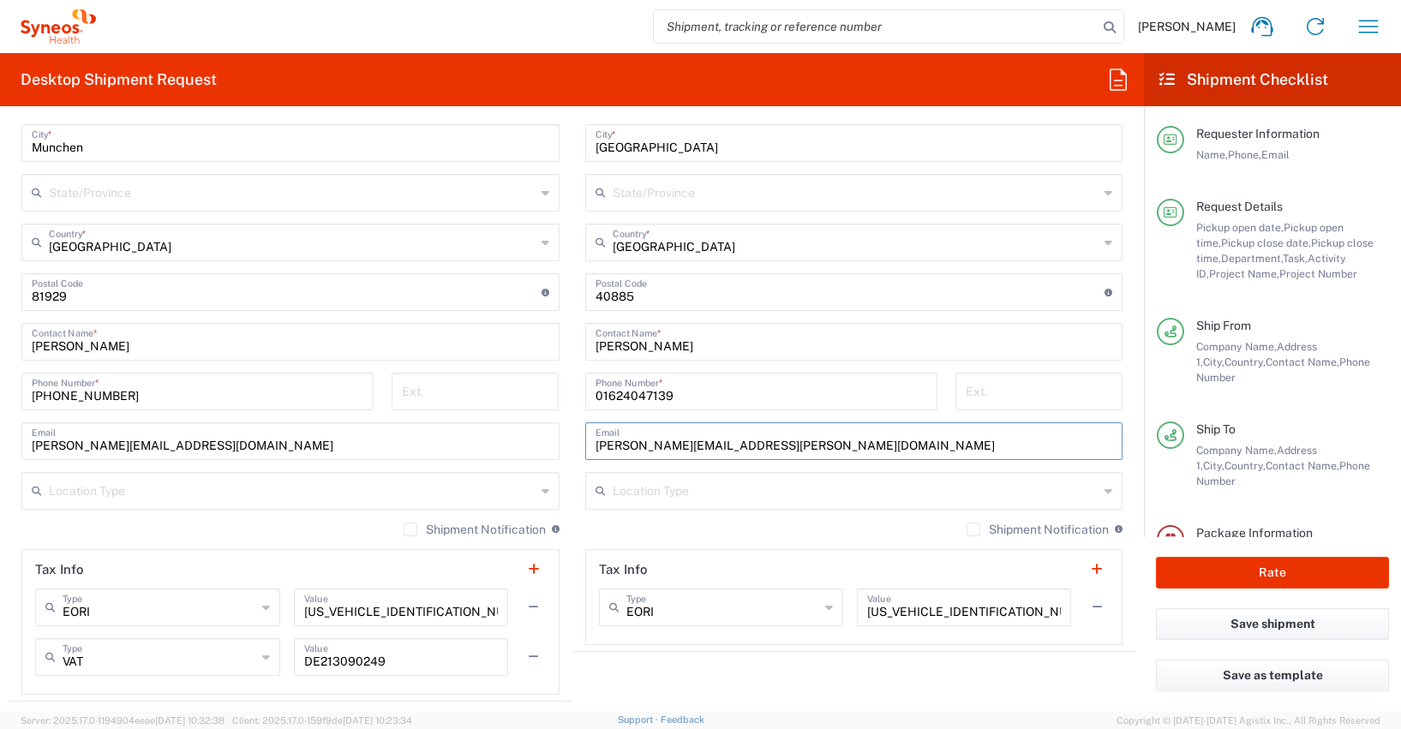
drag, startPoint x: 784, startPoint y: 447, endPoint x: 560, endPoint y: 451, distance: 224.6
click at [560, 451] on div "Ship From Syneos Health [GEOGRAPHIC_DATA] GMBH Location Syneos Health [GEOGRAPH…" at bounding box center [572, 294] width 1127 height 815
paste input "[PERSON_NAME].[PERSON_NAME]"
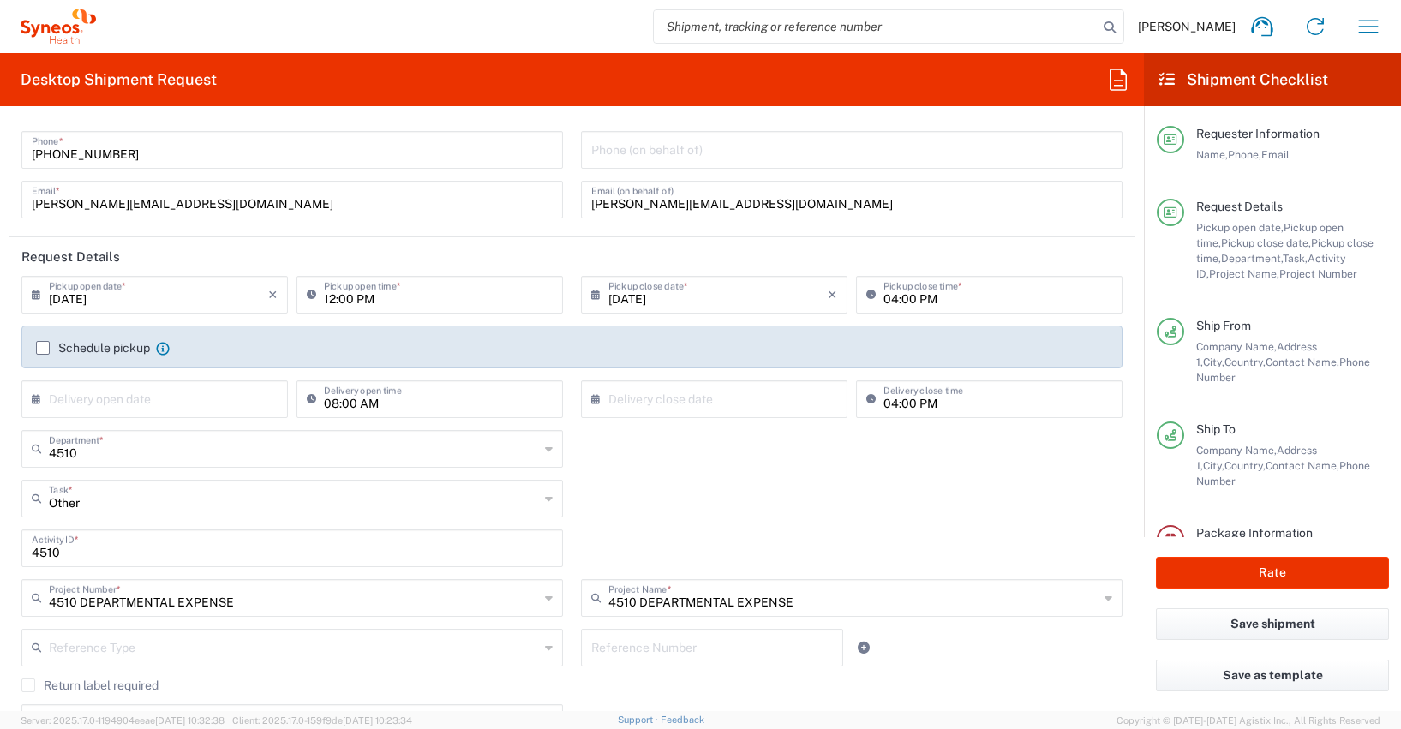
scroll to position [0, 0]
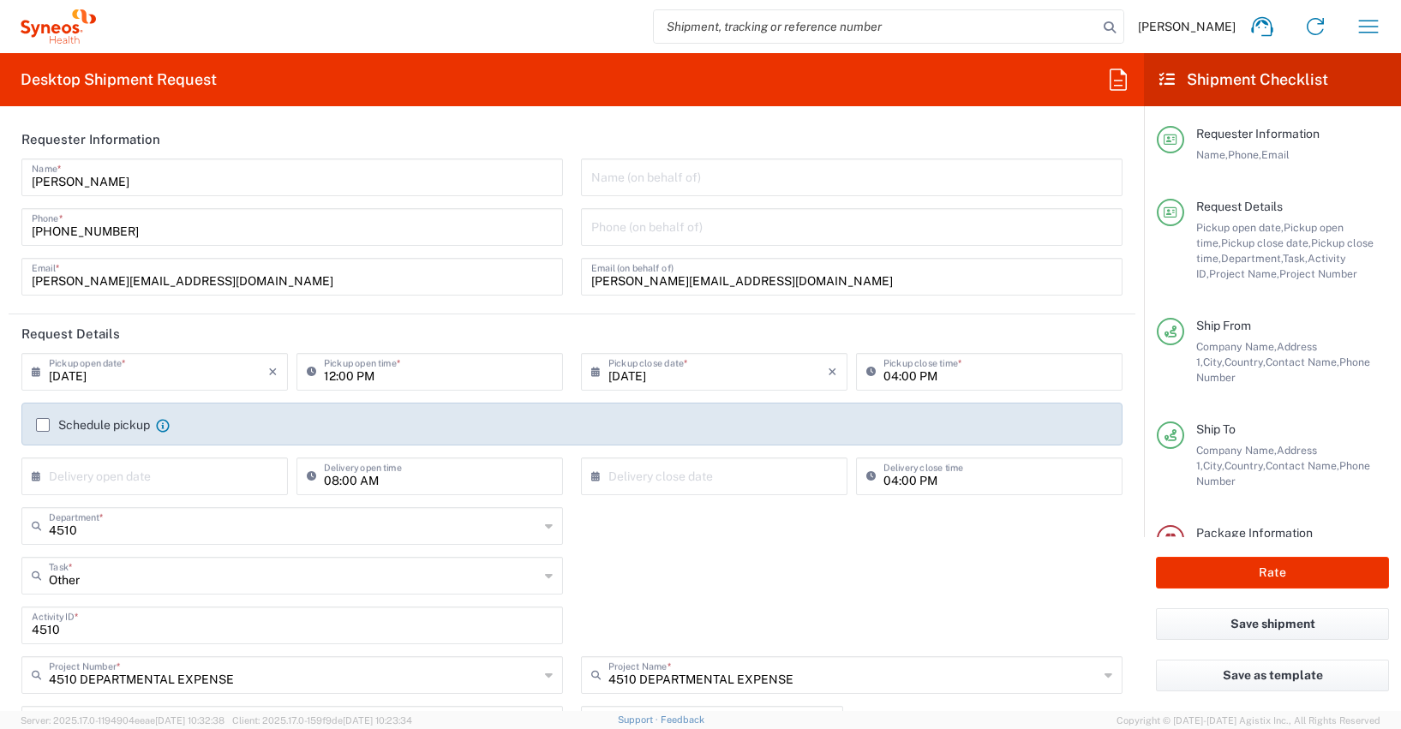
type input "[PERSON_NAME][EMAIL_ADDRESS][PERSON_NAME][DOMAIN_NAME]"
drag, startPoint x: 133, startPoint y: 230, endPoint x: -7, endPoint y: 228, distance: 139.7
click at [0, 228] on html "[PERSON_NAME] Home Shipment estimator Shipment tracking Desktop shipment reques…" at bounding box center [700, 364] width 1401 height 729
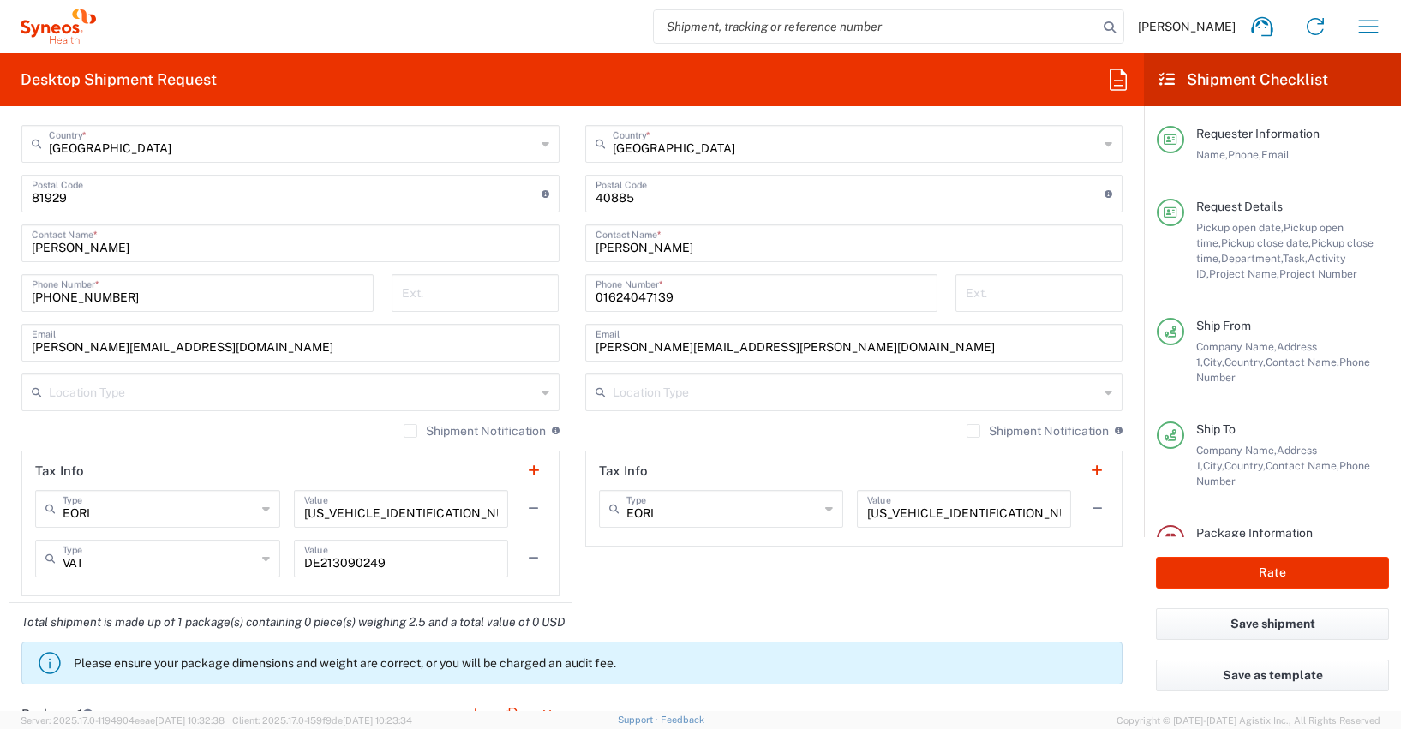
scroll to position [1106, 0]
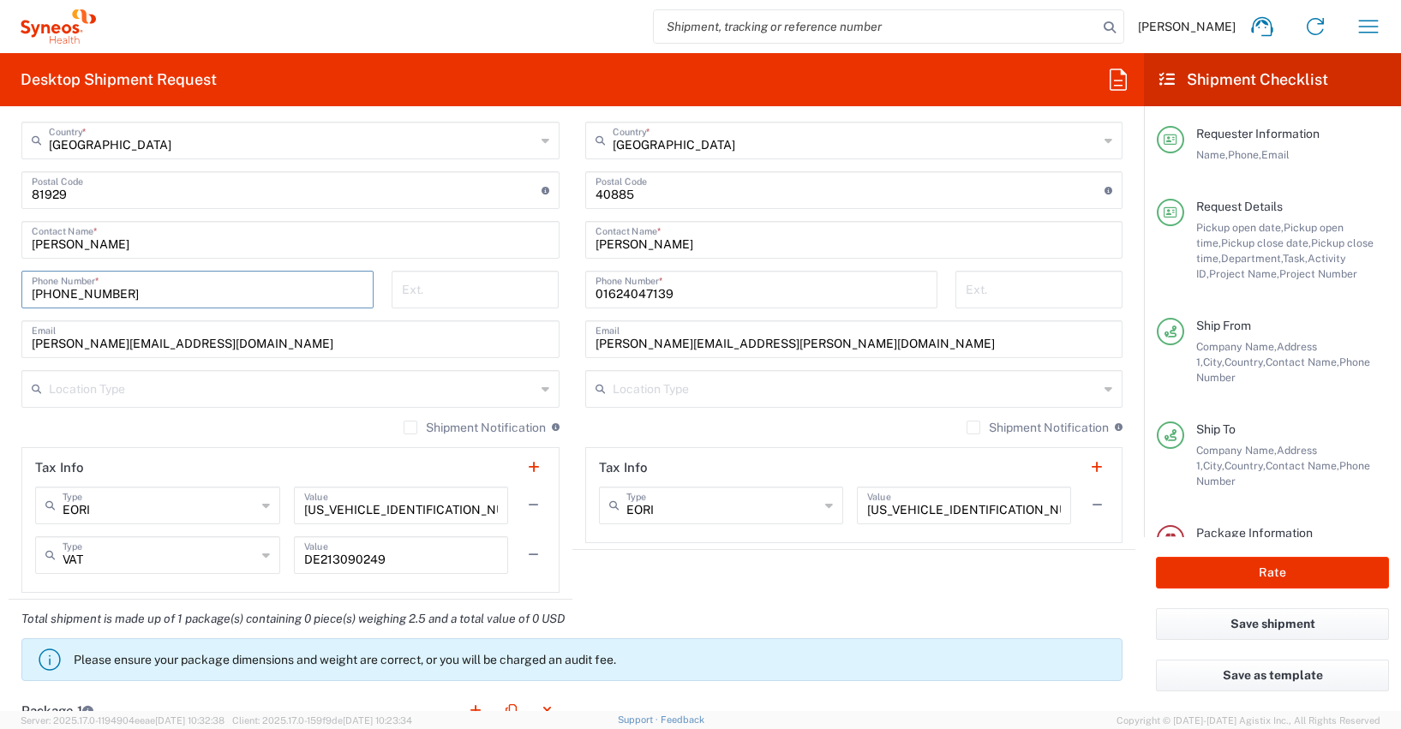
drag, startPoint x: 132, startPoint y: 290, endPoint x: -11, endPoint y: 287, distance: 143.1
click at [0, 287] on html "[PERSON_NAME] Home Shipment estimator Shipment tracking Desktop shipment reques…" at bounding box center [700, 364] width 1401 height 729
paste input "728392657"
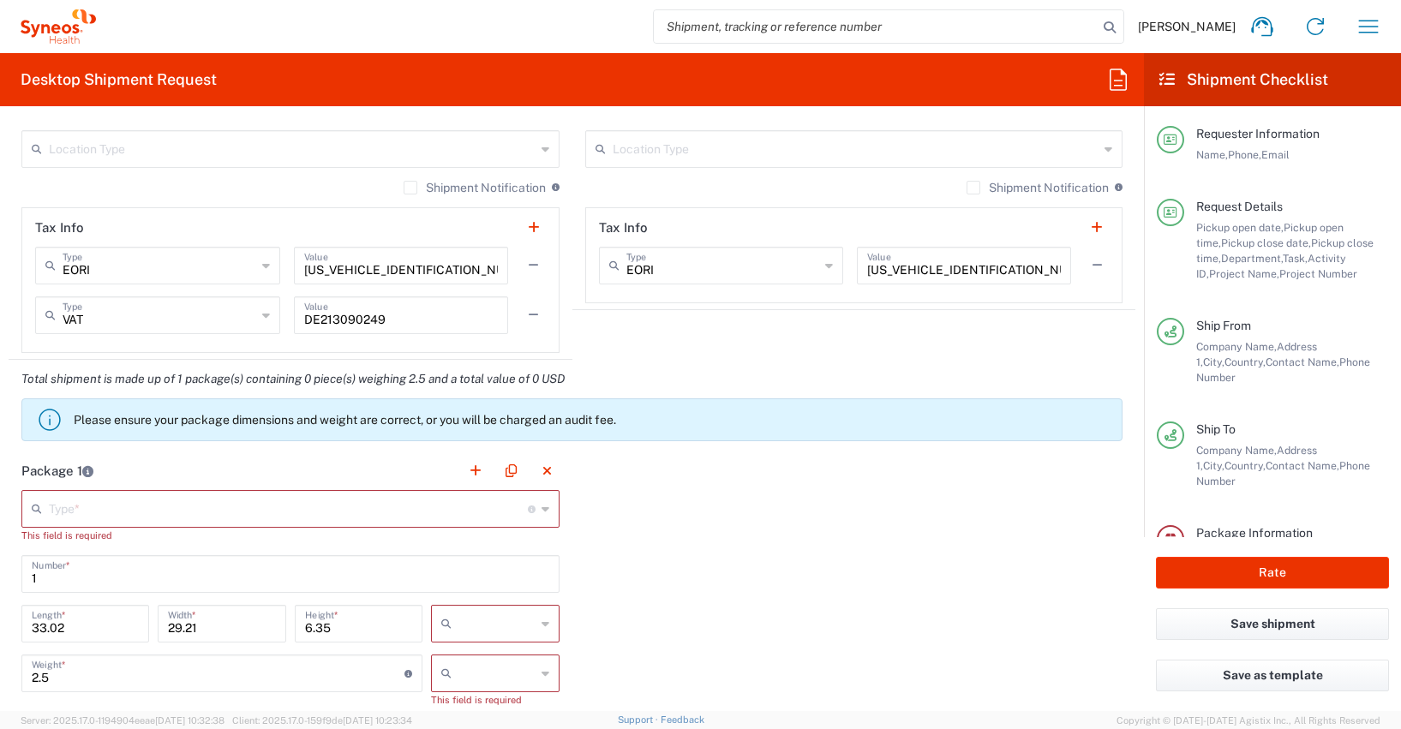
scroll to position [1438, 0]
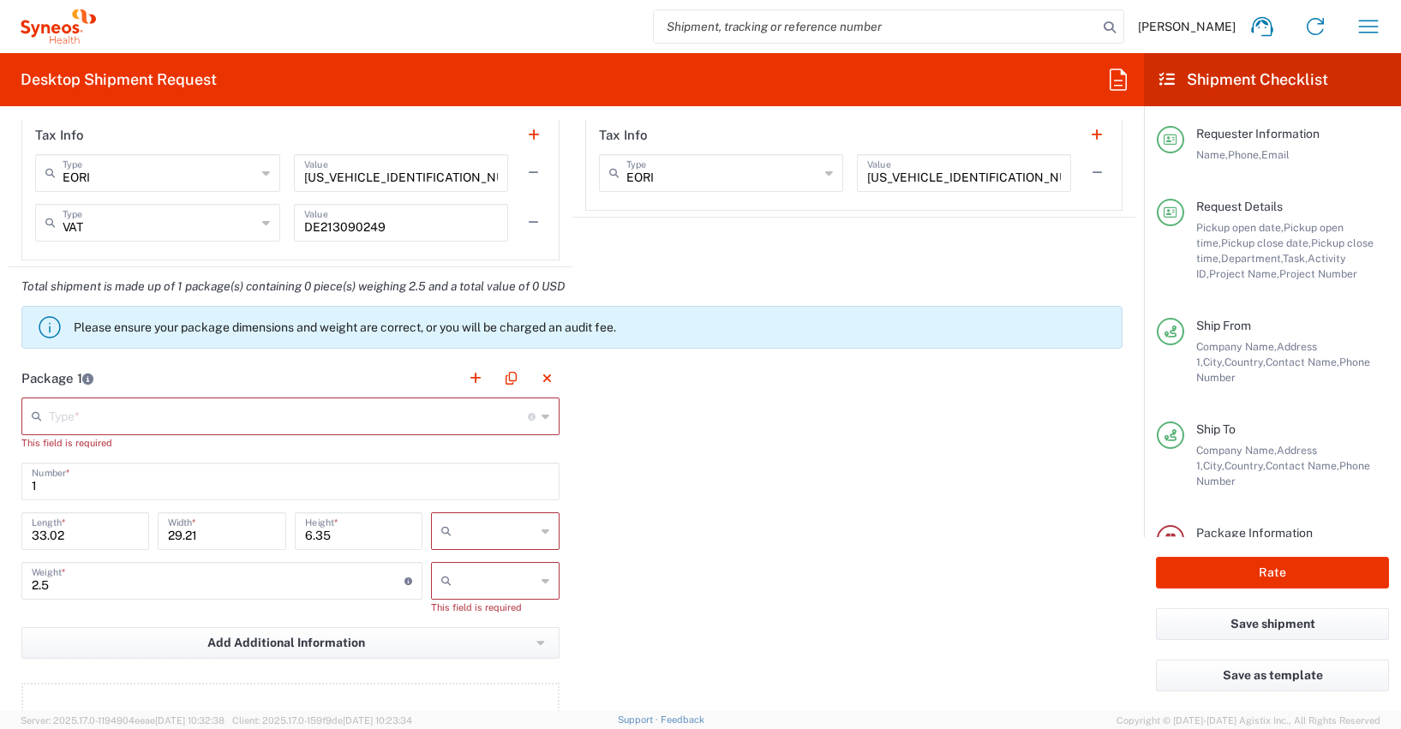
type input "[PHONE_NUMBER]"
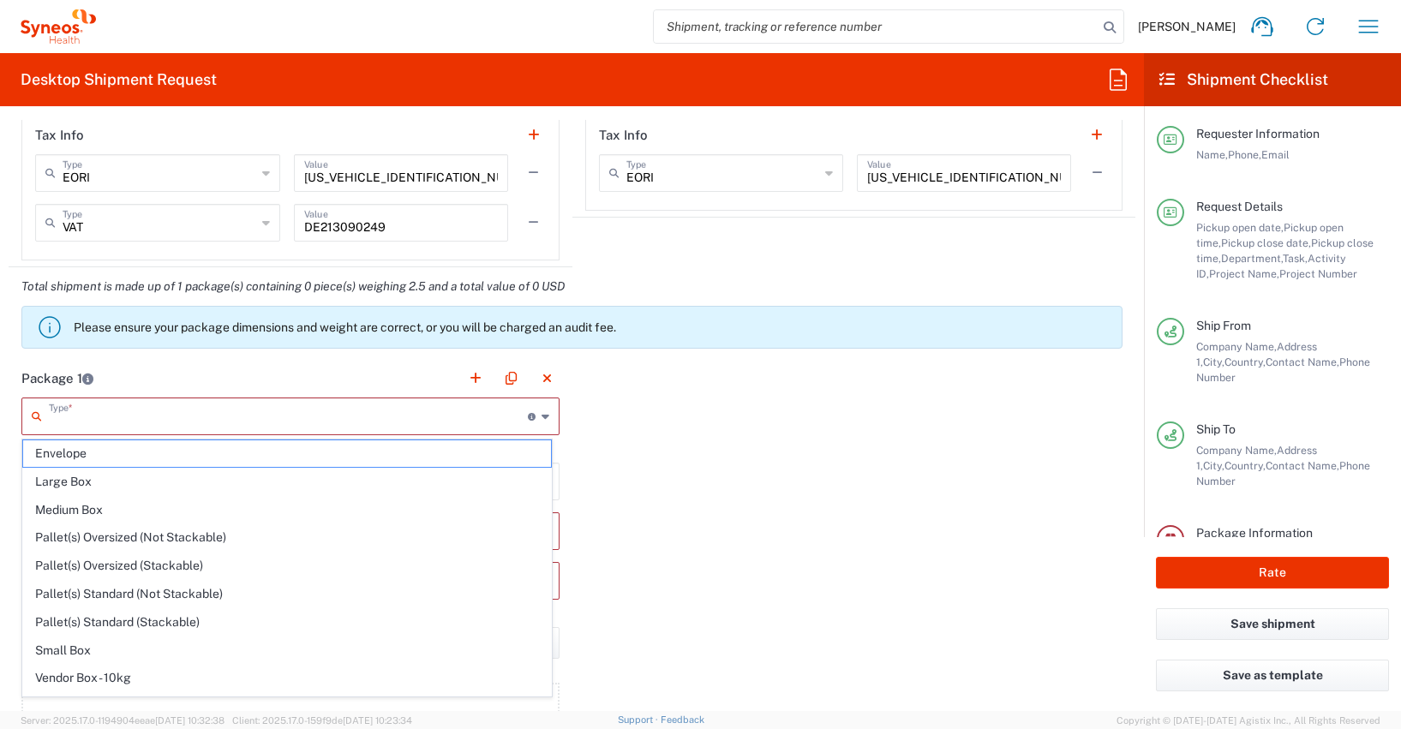
click at [72, 421] on input "text" at bounding box center [288, 415] width 479 height 30
click at [80, 509] on span "Medium Box" at bounding box center [287, 510] width 528 height 27
type input "Medium Box"
type input "13"
type input "11.5"
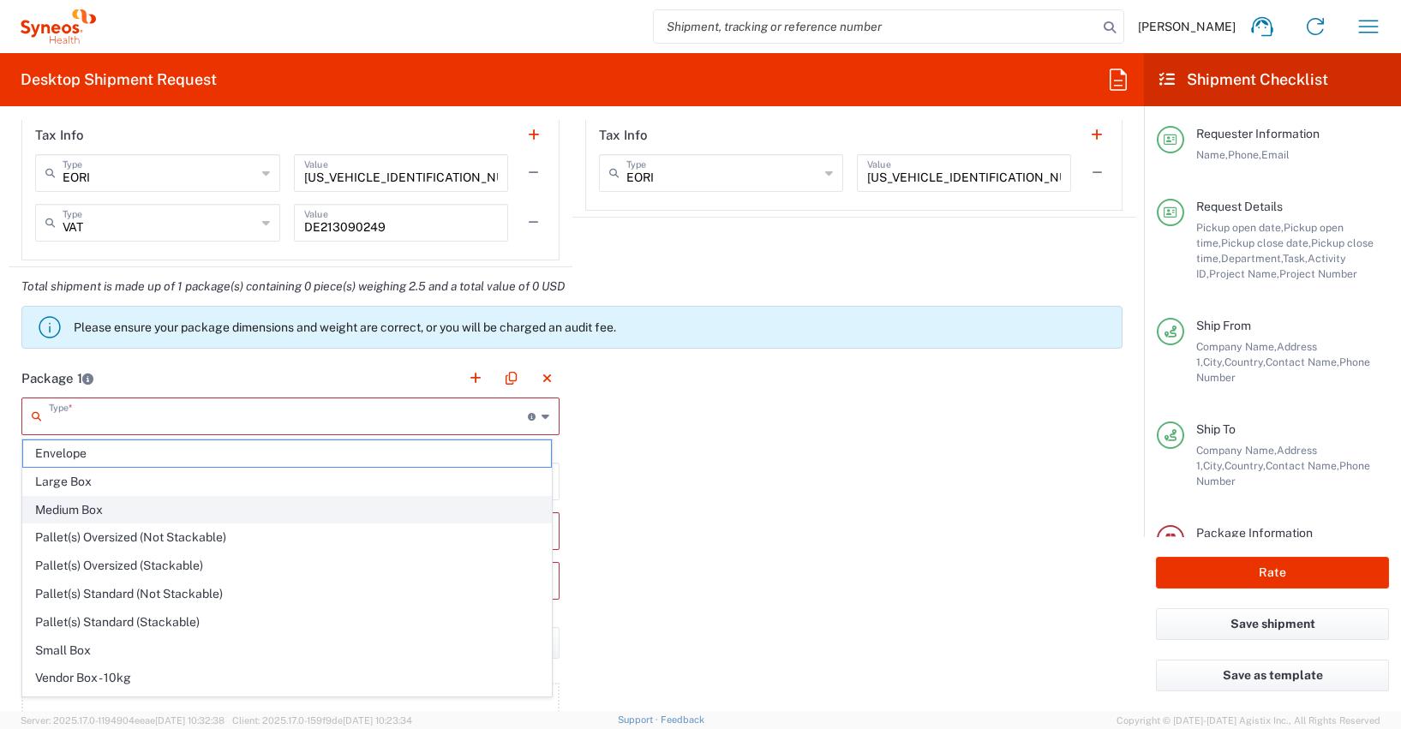
type input "2.5"
type input "in"
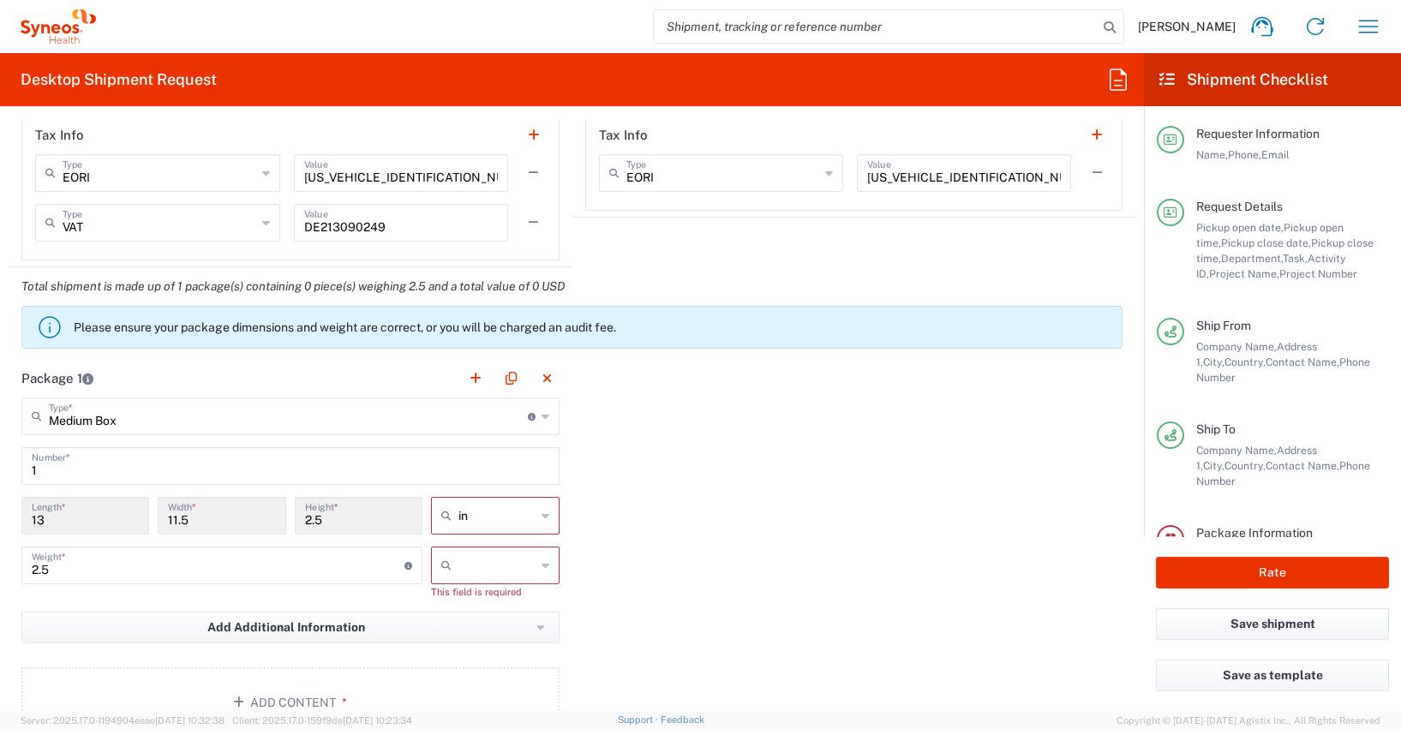
click at [542, 517] on icon at bounding box center [546, 515] width 8 height 27
click at [460, 581] on span "cm" at bounding box center [490, 581] width 123 height 27
type input "33.02"
type input "29.21"
type input "6.35"
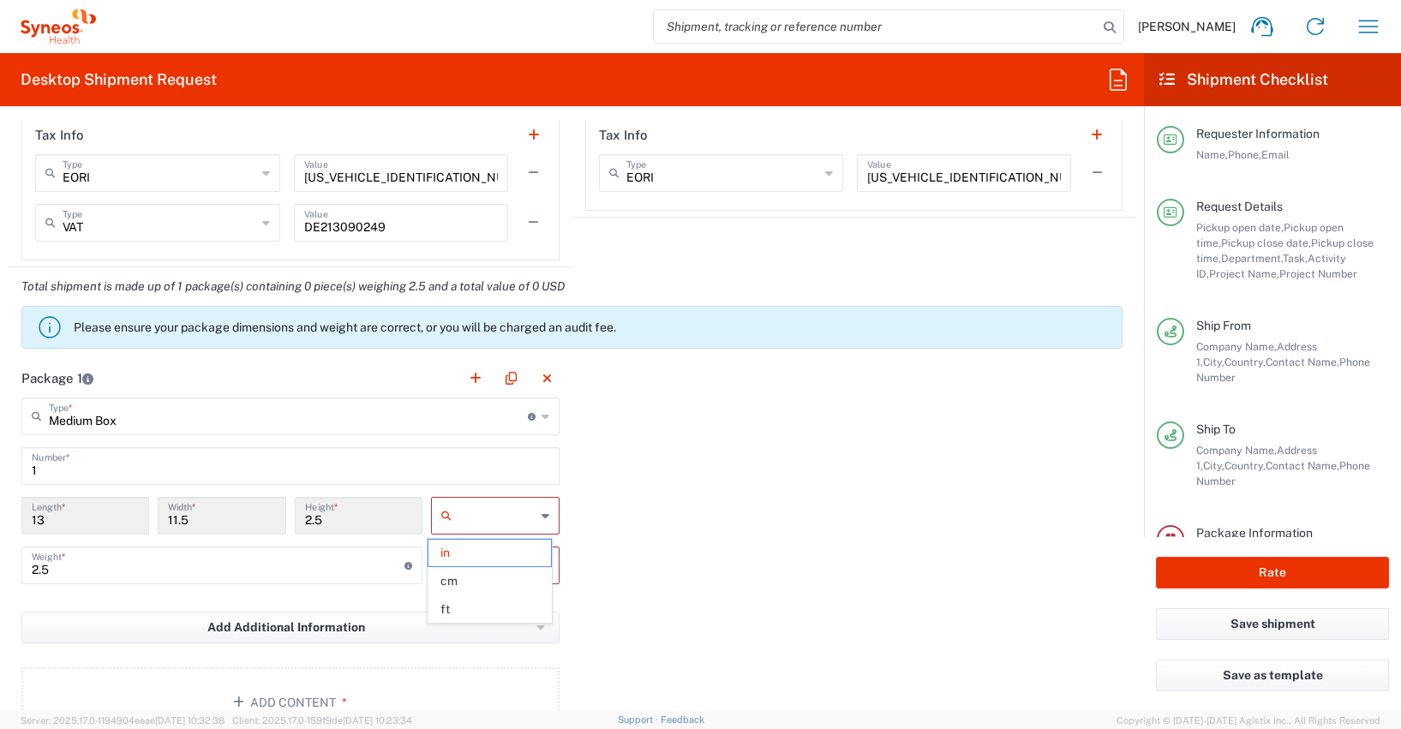
type input "cm"
click at [542, 567] on icon at bounding box center [546, 565] width 8 height 27
click at [454, 605] on span "kgs" at bounding box center [490, 603] width 123 height 27
type input "kgs"
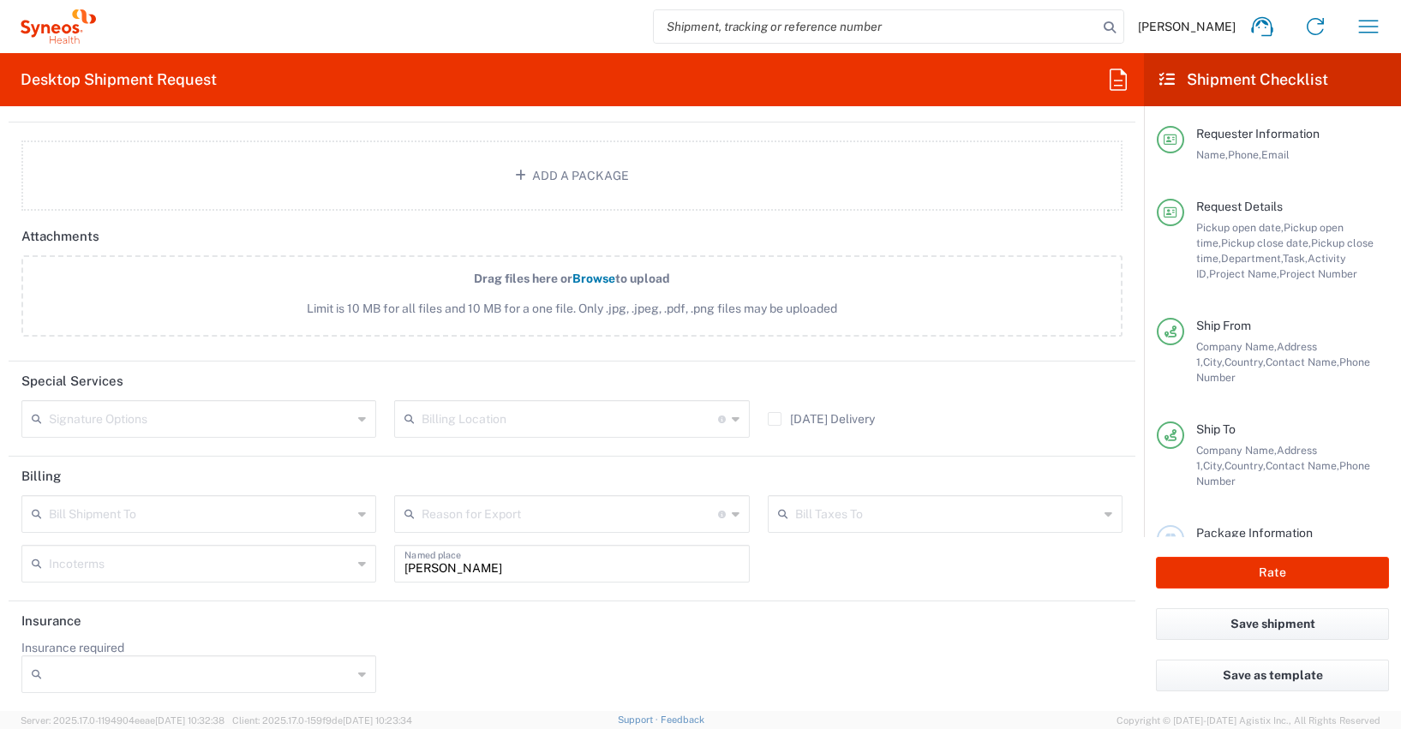
scroll to position [2052, 0]
drag, startPoint x: 501, startPoint y: 568, endPoint x: 362, endPoint y: 566, distance: 138.9
click at [362, 566] on div "Bill Shipment To Recipient Account Sender/Shipper Third Party Account Reason fo…" at bounding box center [572, 544] width 1119 height 99
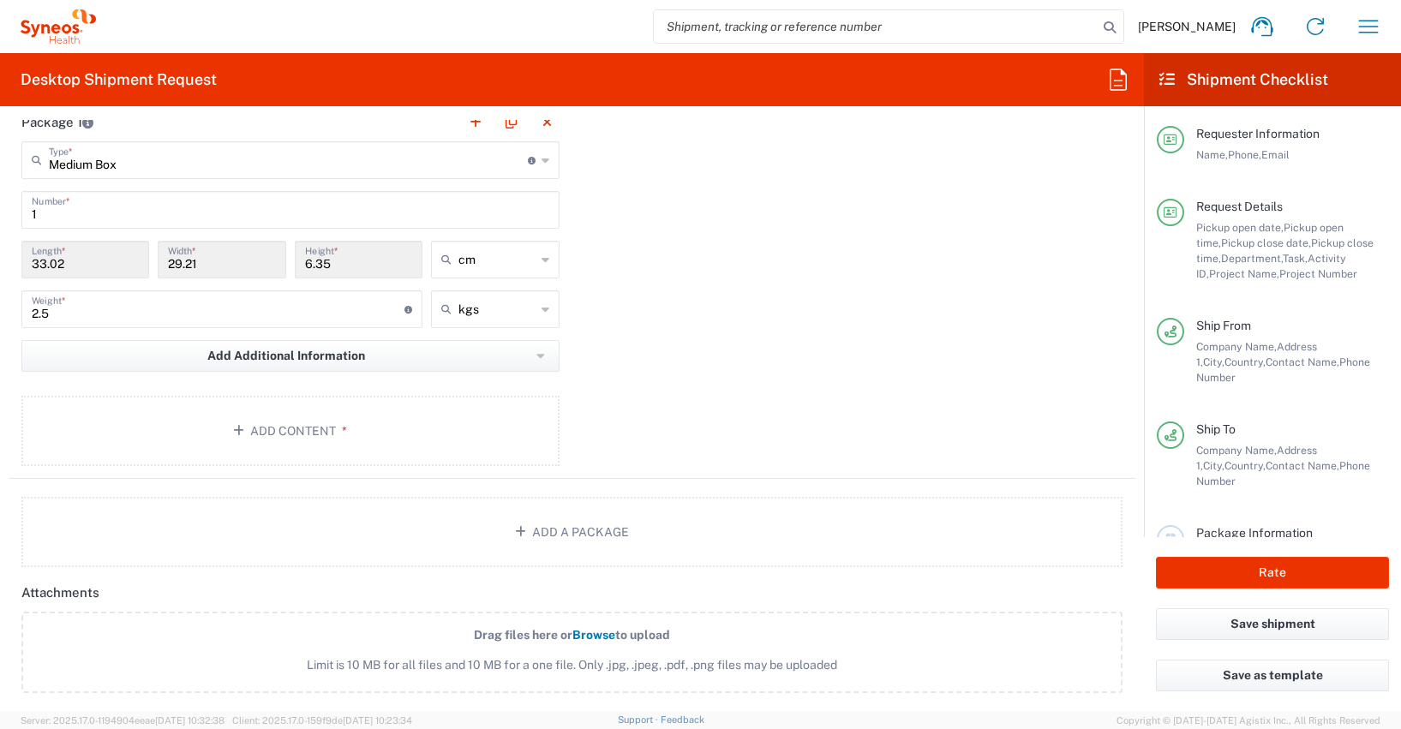
scroll to position [1698, 0]
click at [295, 429] on button "Add Content *" at bounding box center [290, 428] width 538 height 70
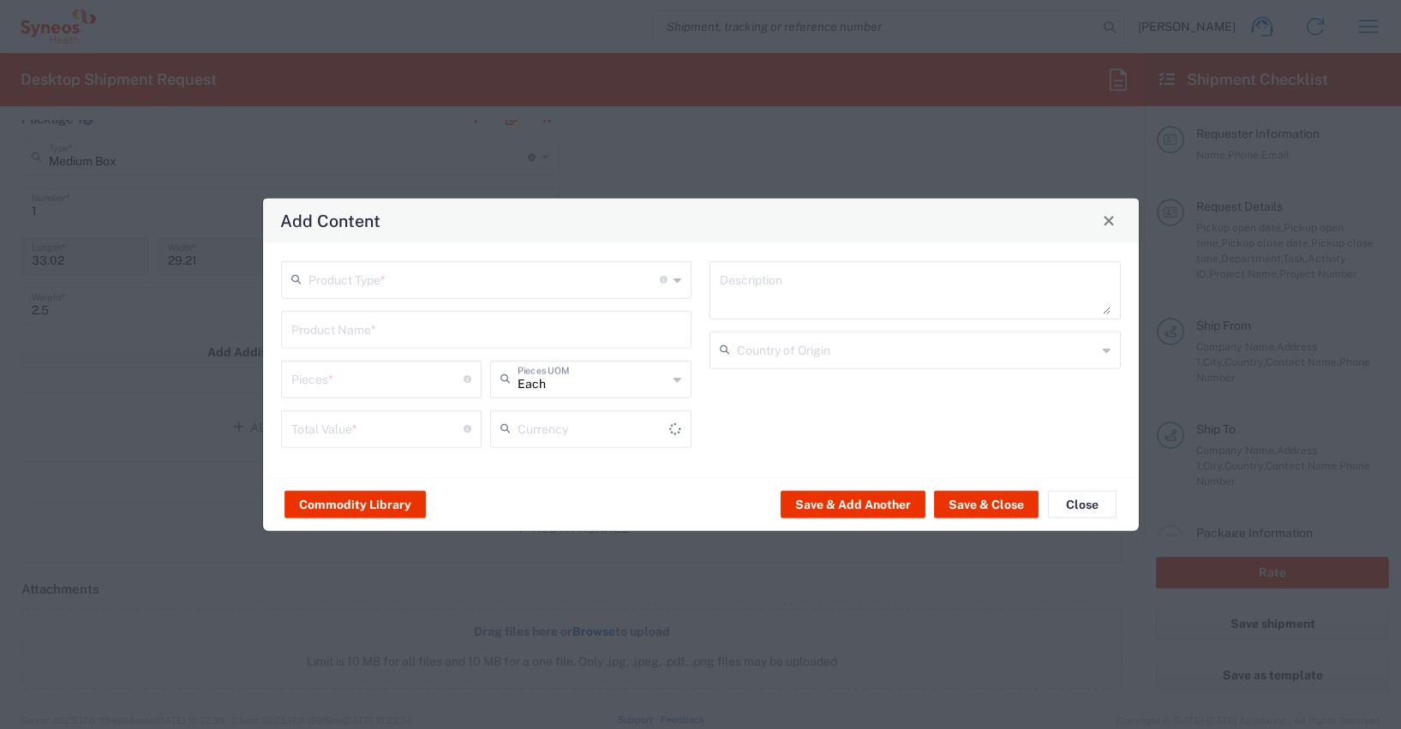
type input "US Dollar"
click at [354, 508] on button "Commodity Library" at bounding box center [355, 504] width 141 height 27
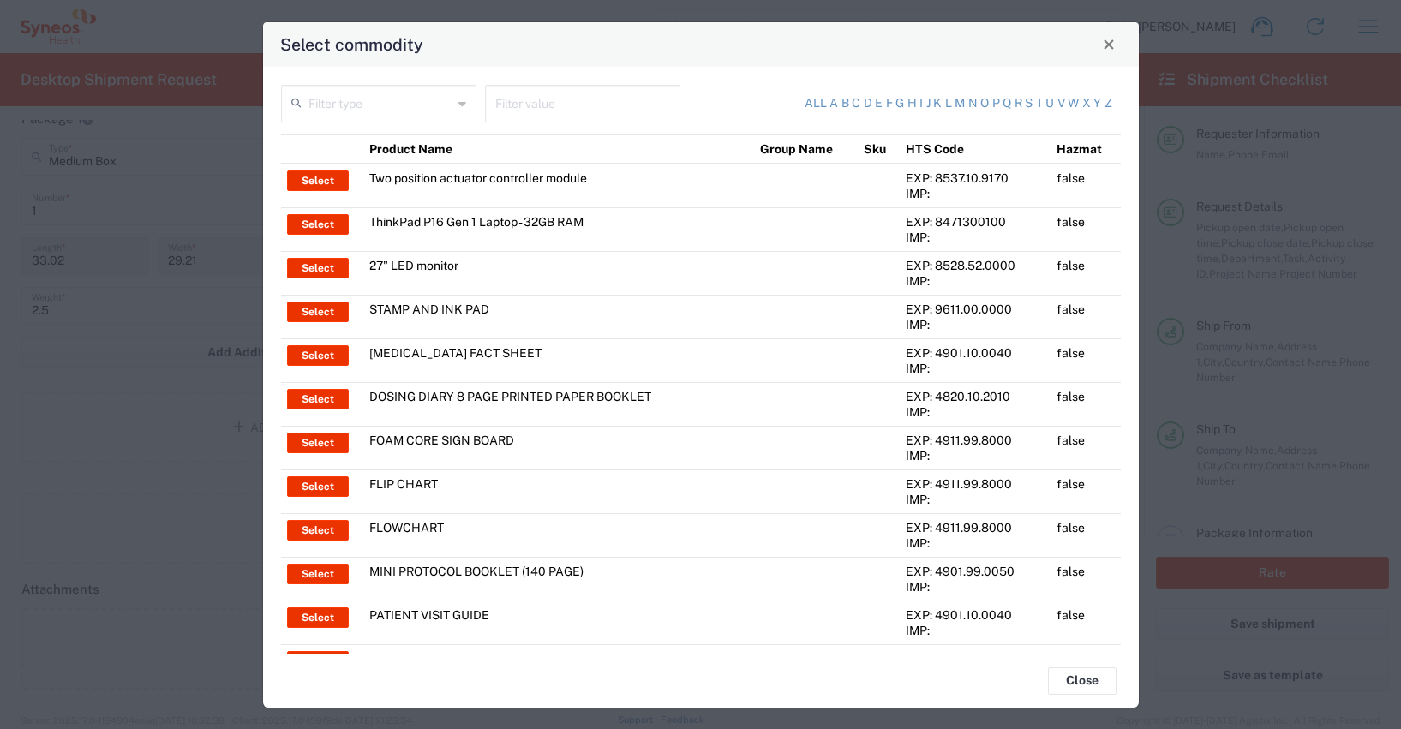
click at [528, 109] on input "text" at bounding box center [582, 102] width 175 height 30
type input "thinkpad"
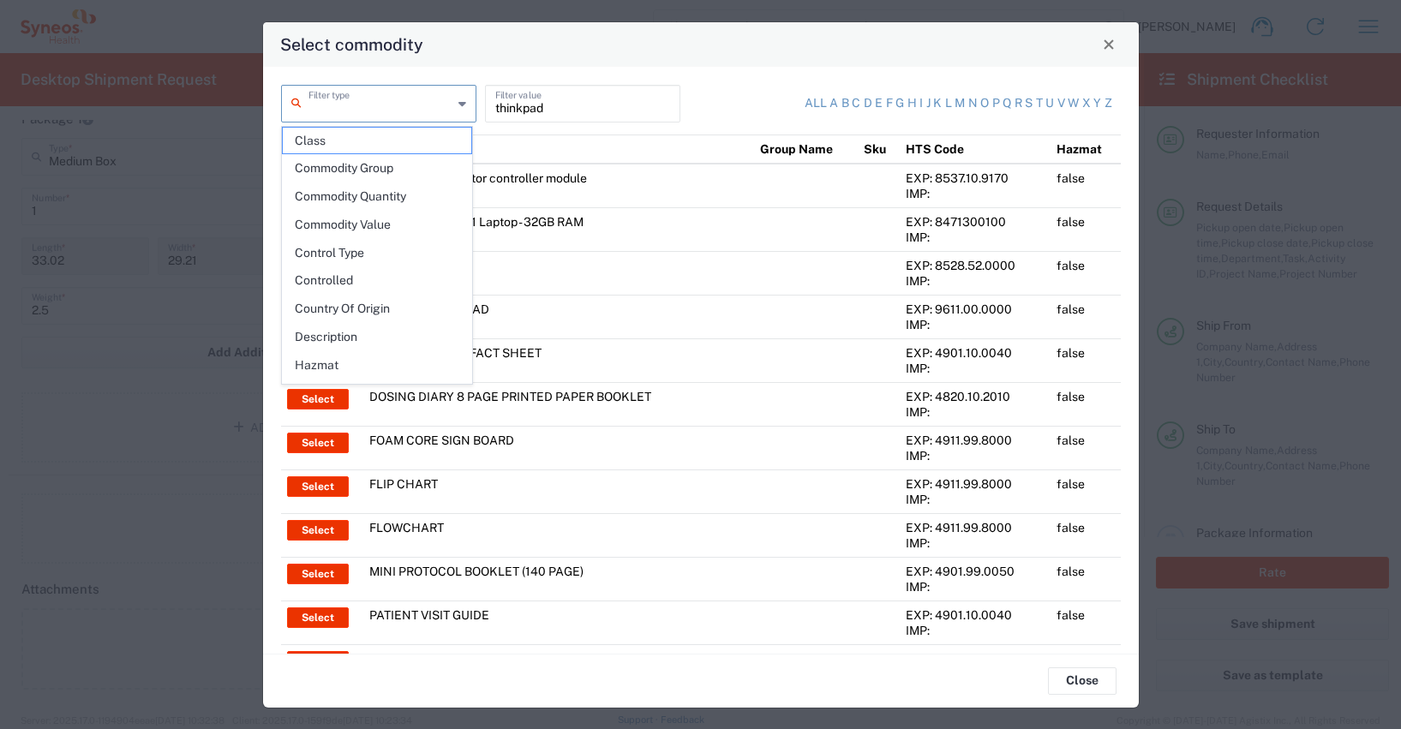
click at [362, 104] on input "text" at bounding box center [381, 102] width 144 height 30
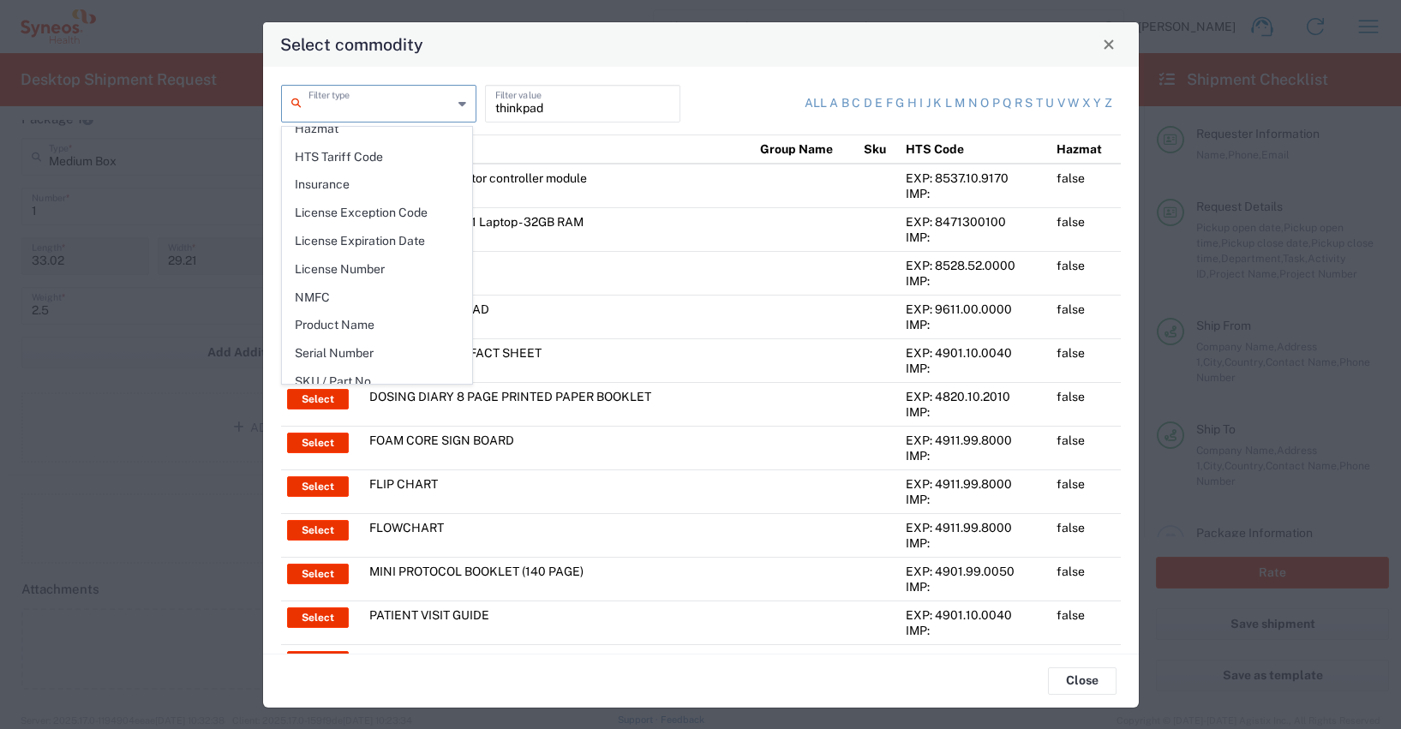
scroll to position [249, 0]
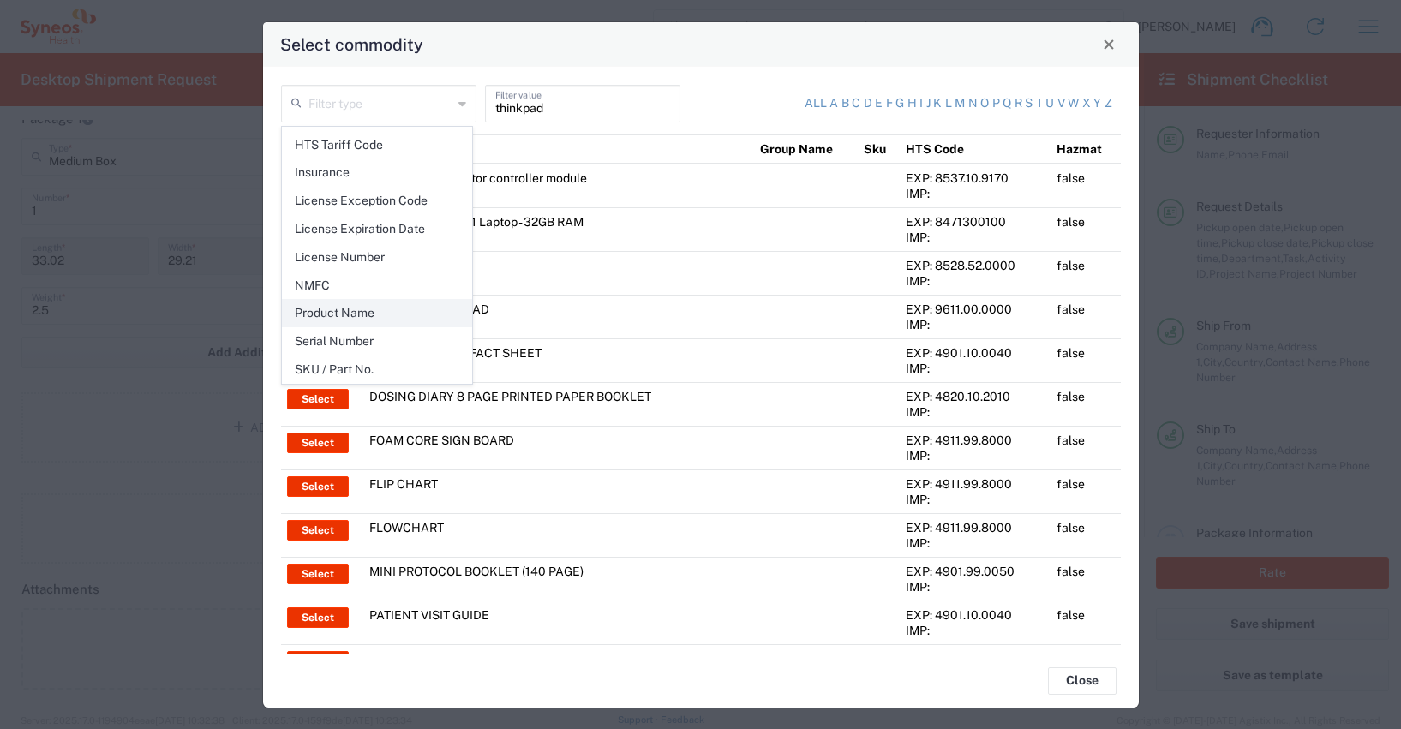
click at [355, 310] on span "Product Name" at bounding box center [377, 313] width 189 height 27
type input "Product Name"
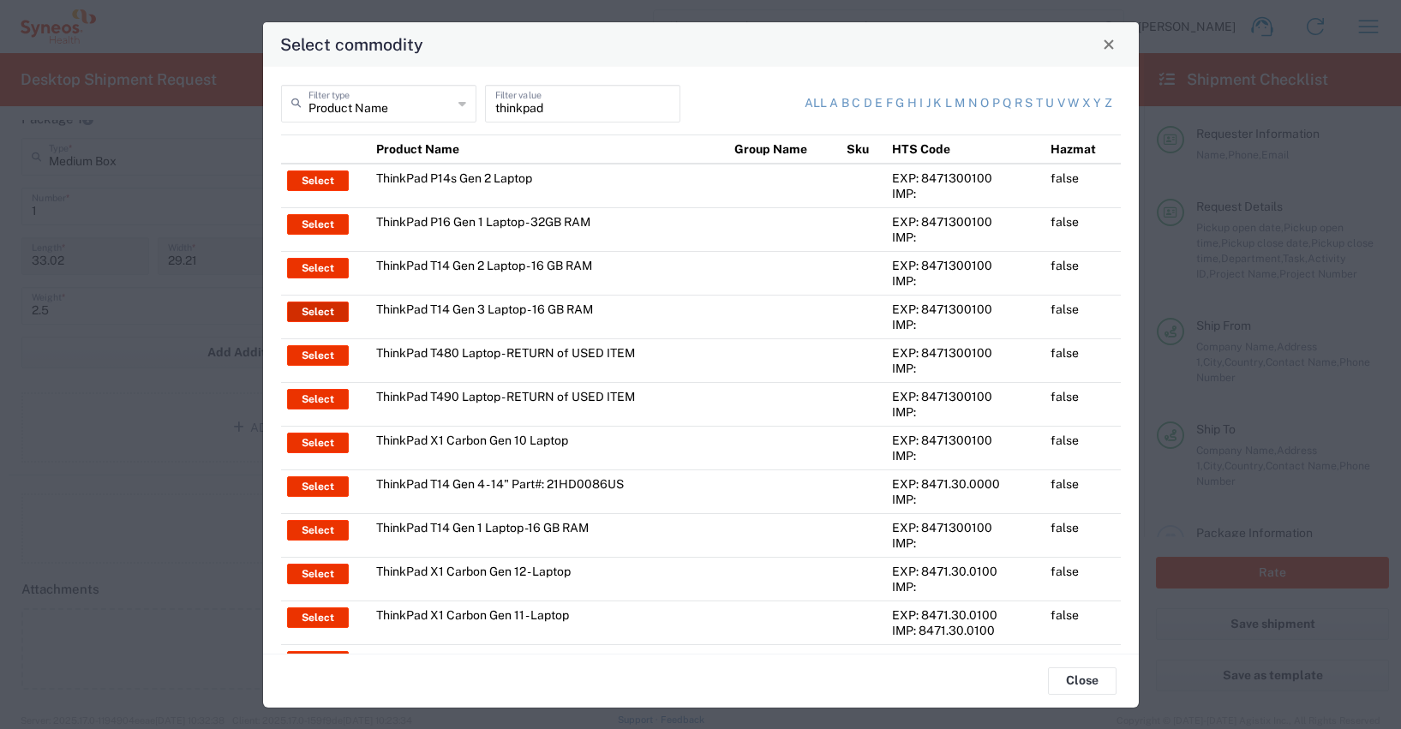
click at [321, 313] on button "Select" at bounding box center [318, 312] width 62 height 21
type input "ThinkPad T14 Gen 3 Laptop - 16 GB RAM"
type input "1"
type textarea "Intel Core i7-1265U vProÂ® Processor - 14" - 16 GB RAM - 512 GB SSD"
type input "[GEOGRAPHIC_DATA]"
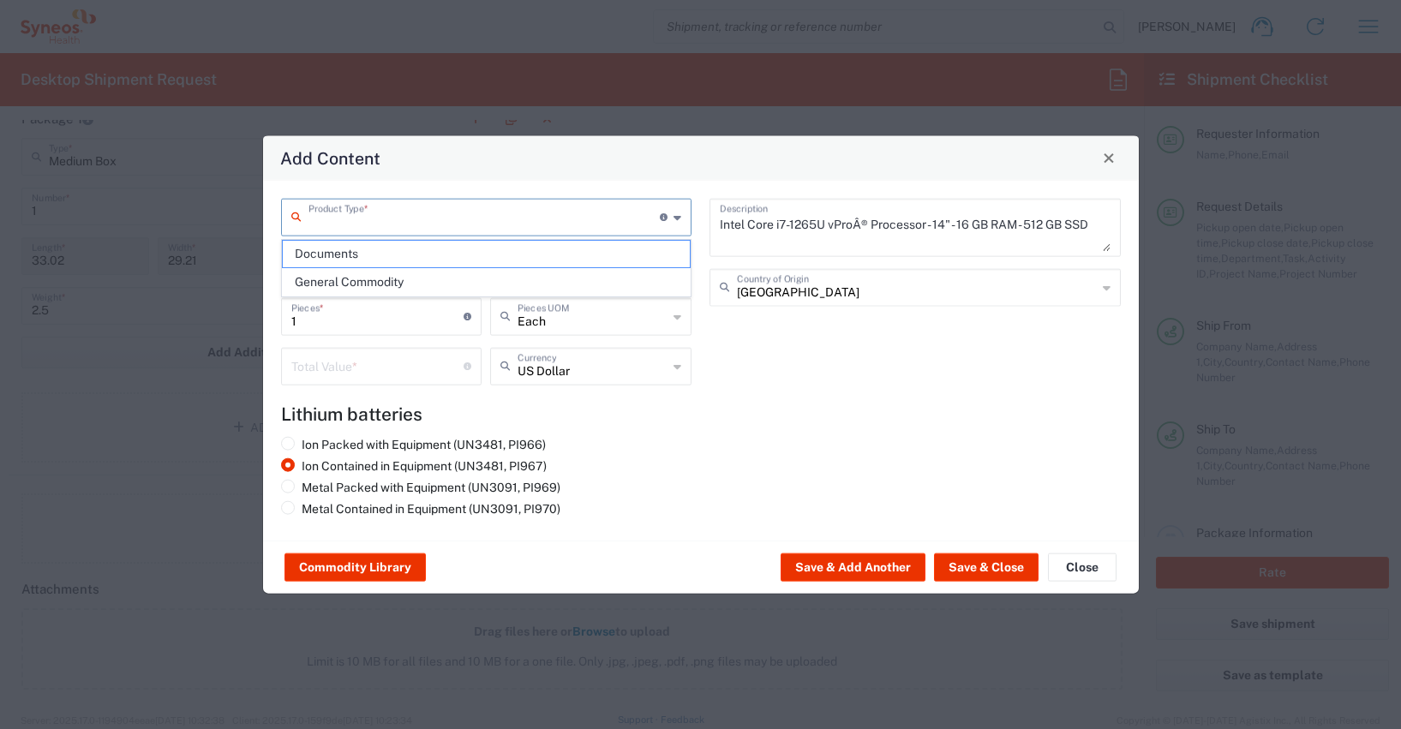
click at [336, 222] on input "text" at bounding box center [485, 216] width 352 height 30
click at [333, 285] on span "General Commodity" at bounding box center [487, 282] width 408 height 27
type input "General Commodity"
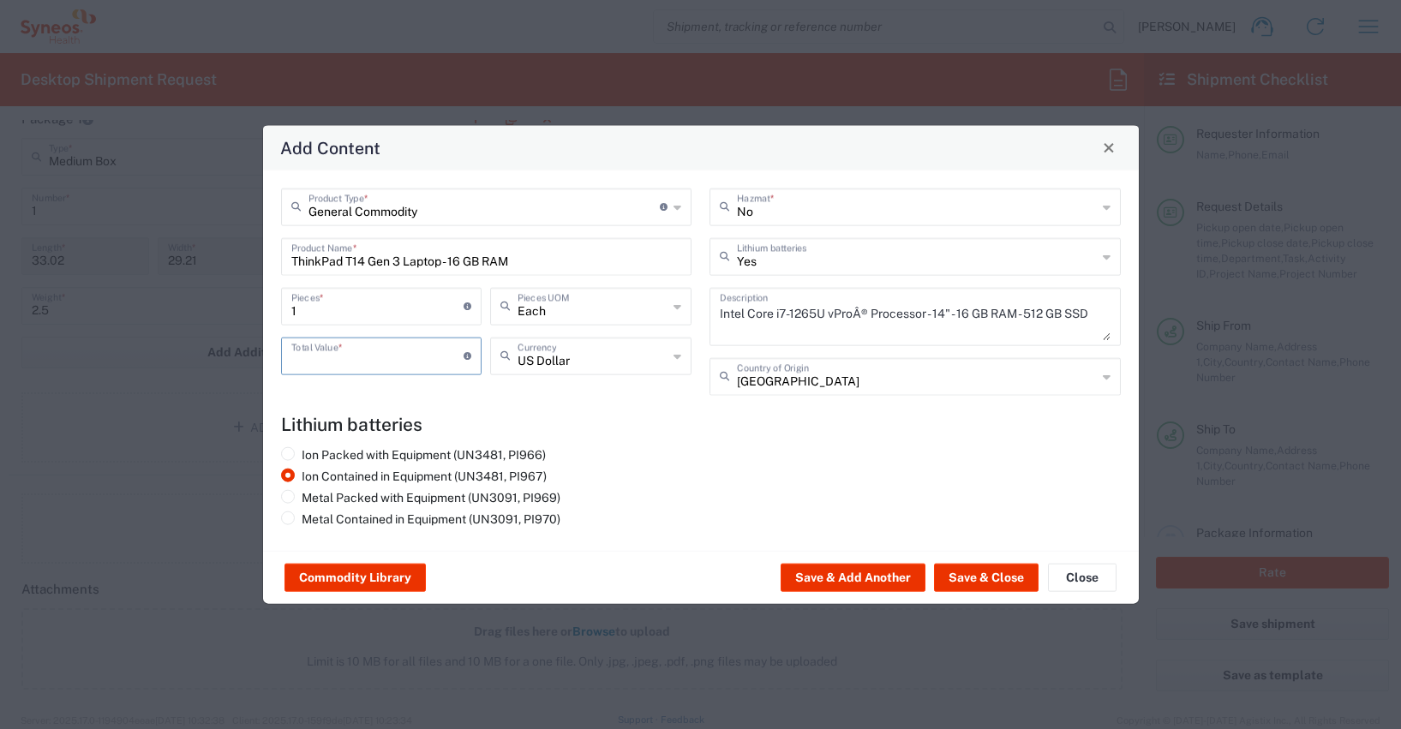
click at [308, 355] on input "number" at bounding box center [377, 354] width 173 height 30
type input "800"
click at [680, 361] on icon at bounding box center [678, 355] width 8 height 27
click at [577, 386] on span "Euro" at bounding box center [591, 393] width 198 height 27
type input "Euro"
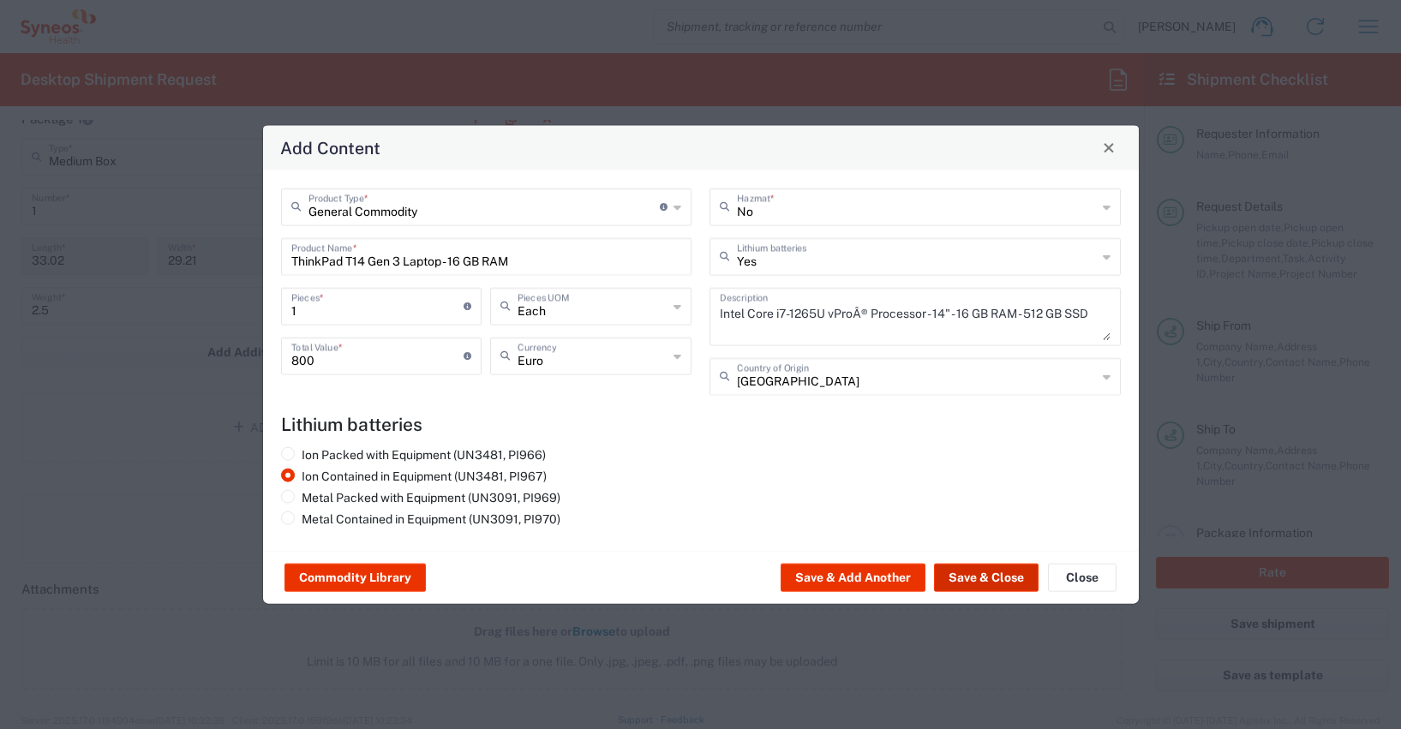
click at [975, 576] on button "Save & Close" at bounding box center [986, 577] width 105 height 27
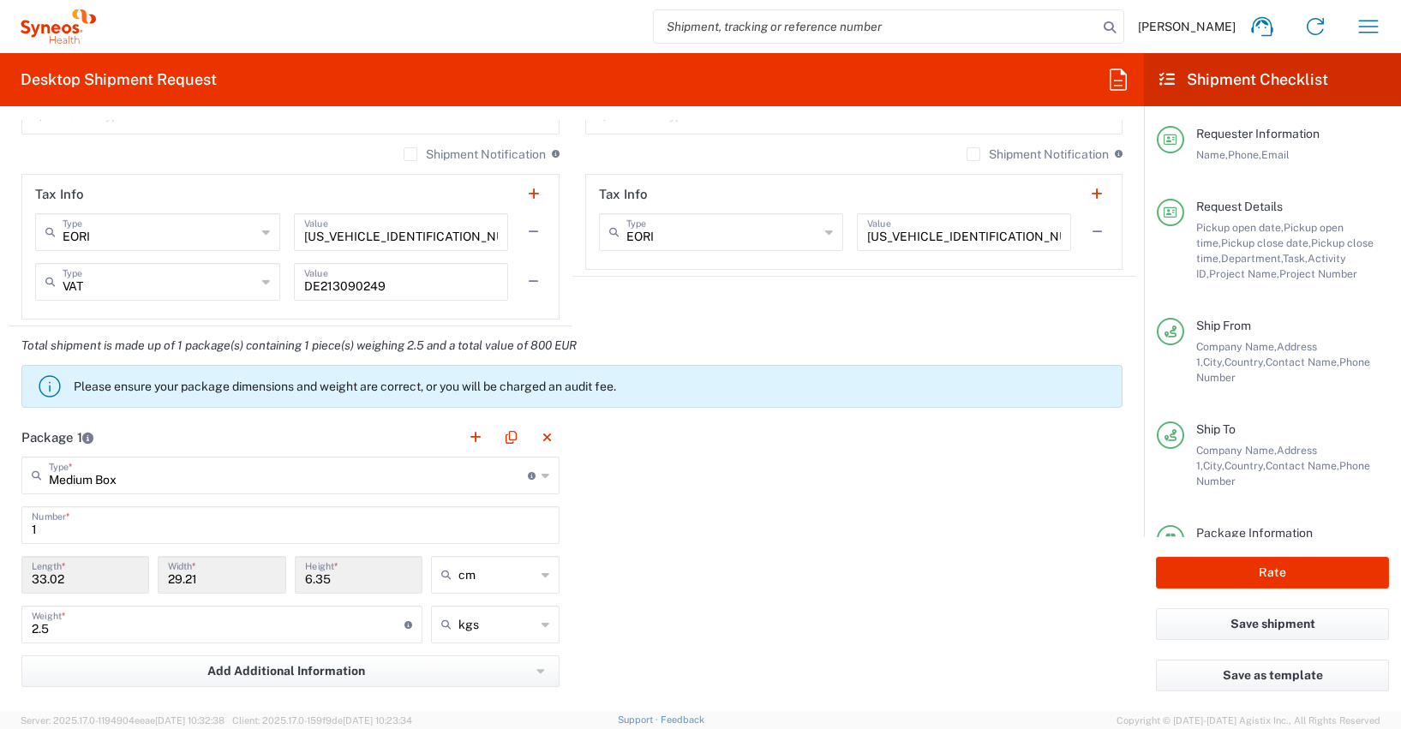
scroll to position [1377, 0]
click at [1240, 571] on button "Rate" at bounding box center [1272, 573] width 233 height 32
type input "4510 DEPARTMENTAL EXPENSE"
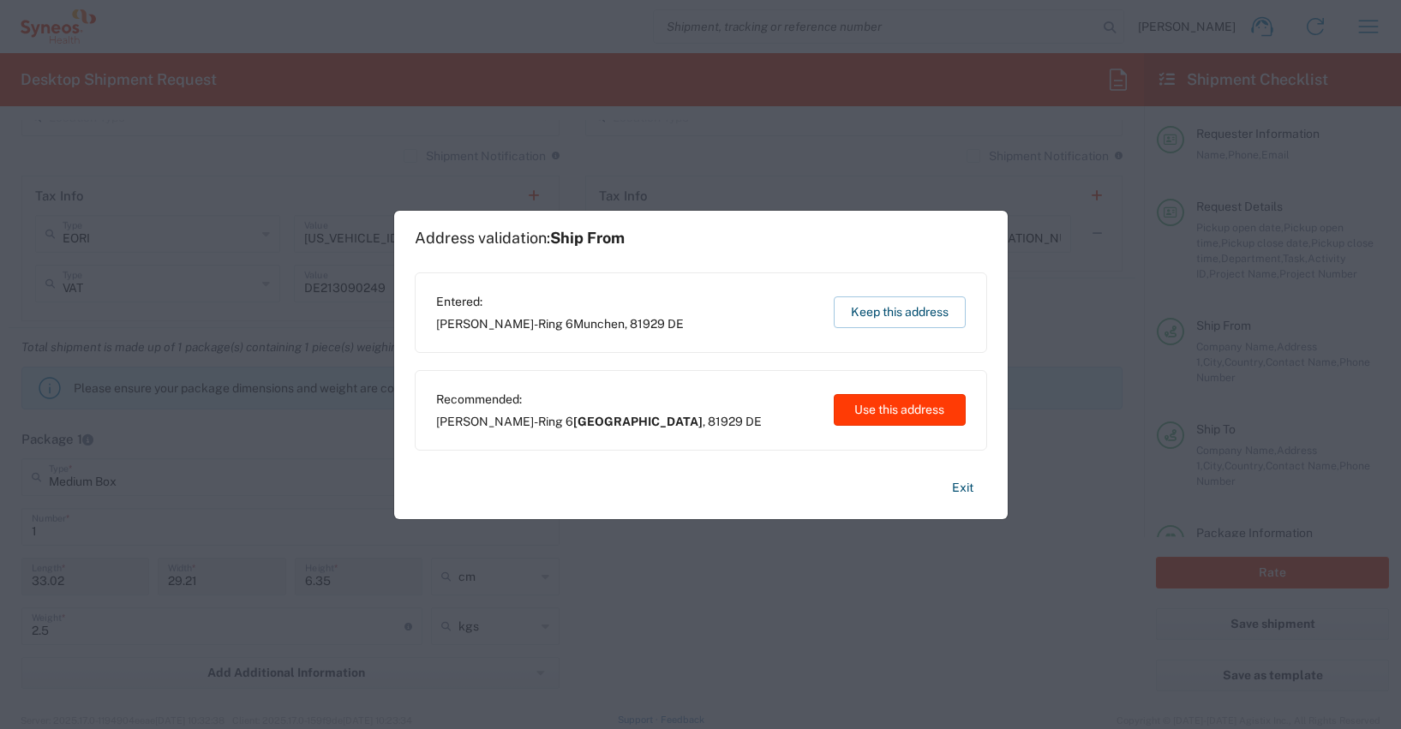
click at [937, 412] on button "Use this address" at bounding box center [900, 410] width 132 height 32
type input "[GEOGRAPHIC_DATA]"
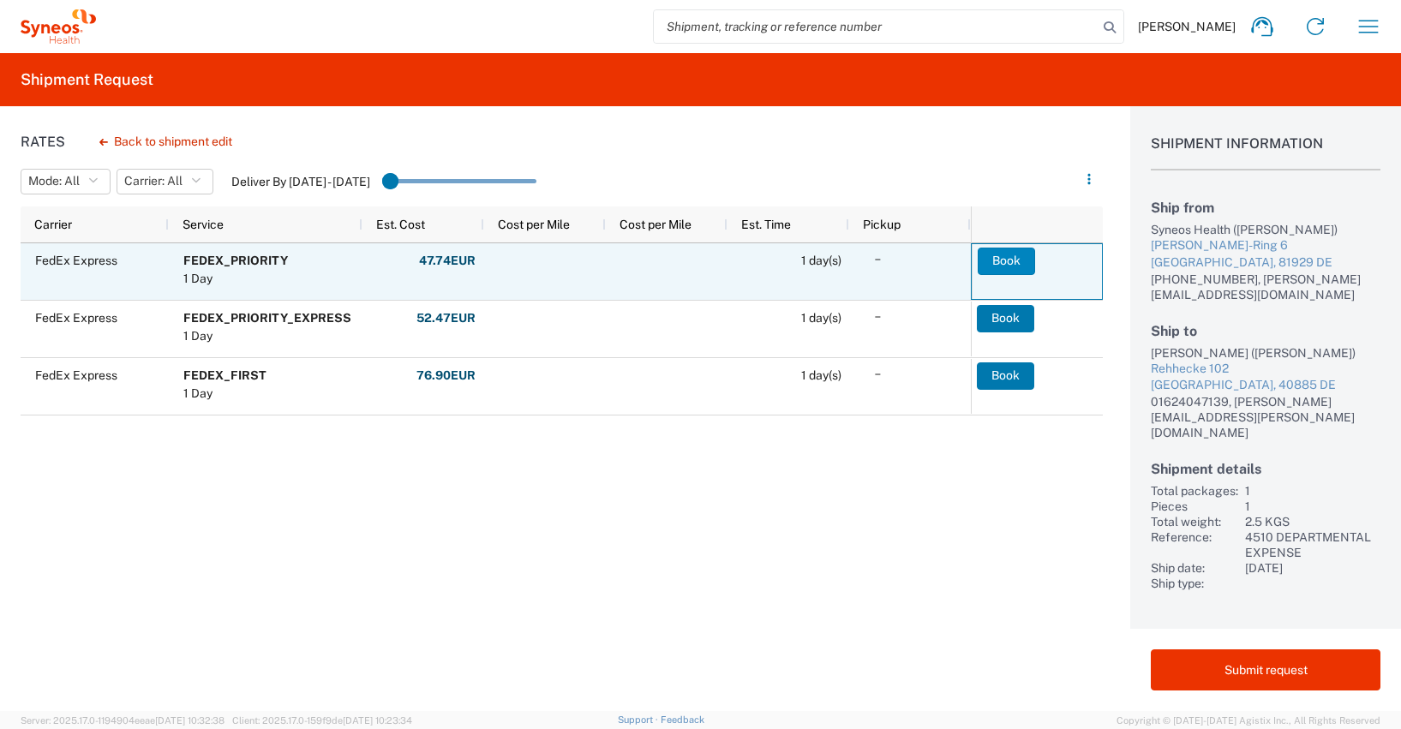
click at [1011, 261] on button "Book" at bounding box center [1006, 261] width 57 height 27
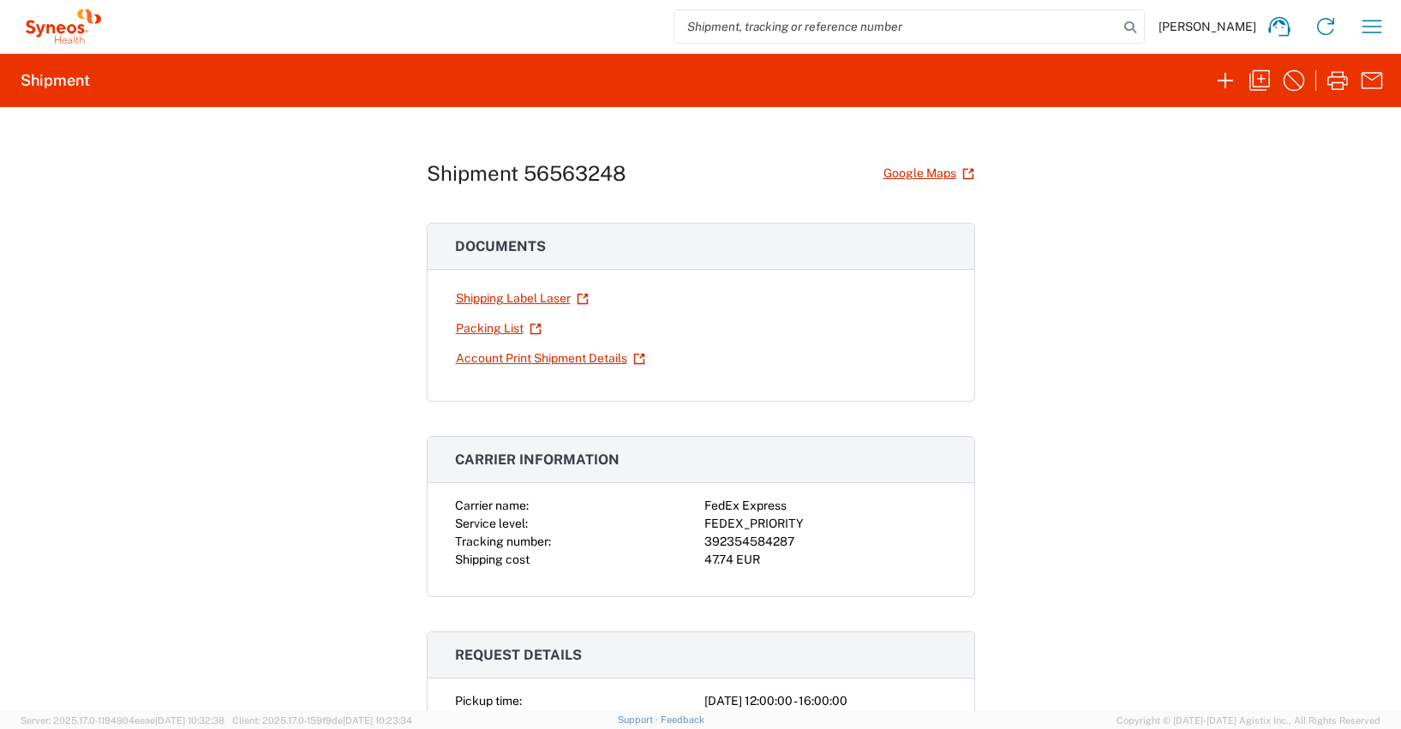
click at [743, 546] on div "392354584287" at bounding box center [825, 542] width 243 height 18
copy div "392354584287"
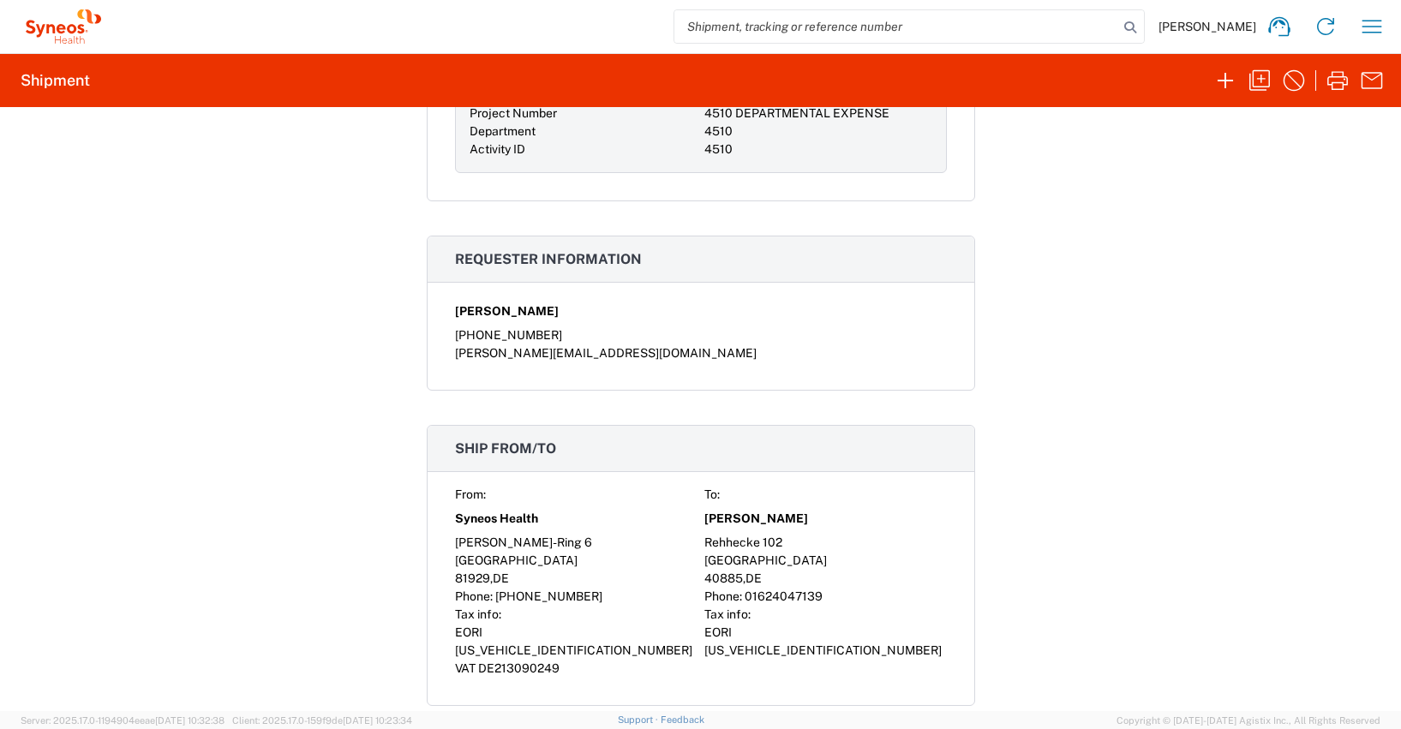
scroll to position [841, 0]
